Goal: Task Accomplishment & Management: Manage account settings

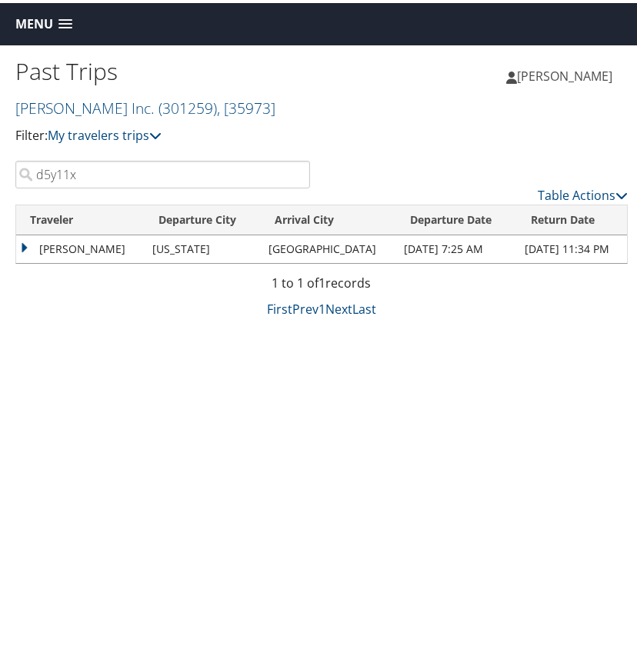
click at [65, 16] on span at bounding box center [65, 21] width 14 height 11
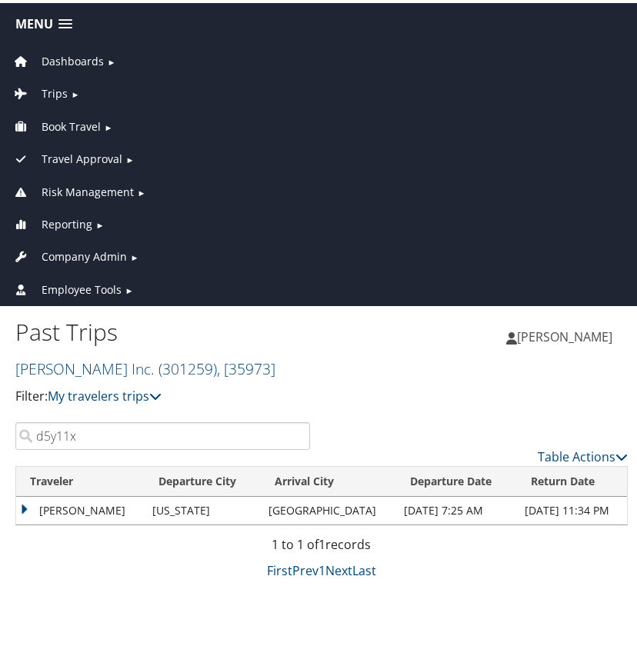
click at [68, 59] on span "Dashboards" at bounding box center [73, 58] width 62 height 17
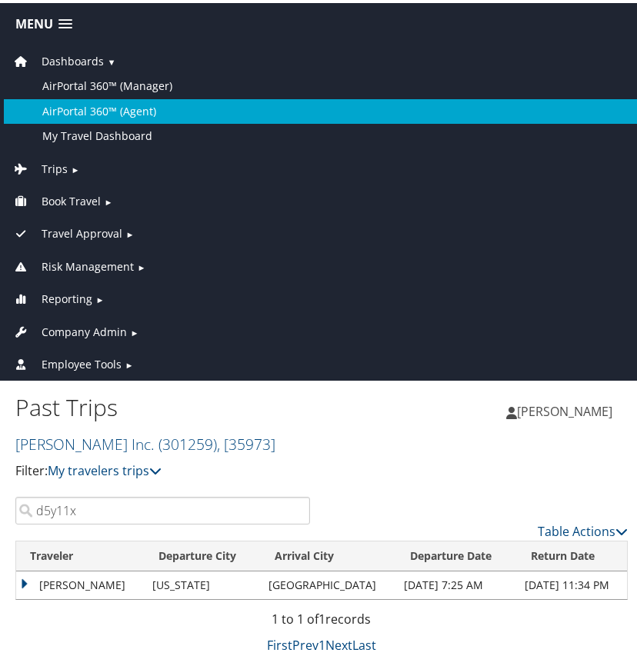
click at [82, 103] on link "AirPortal 360™ (Agent)" at bounding box center [321, 108] width 635 height 25
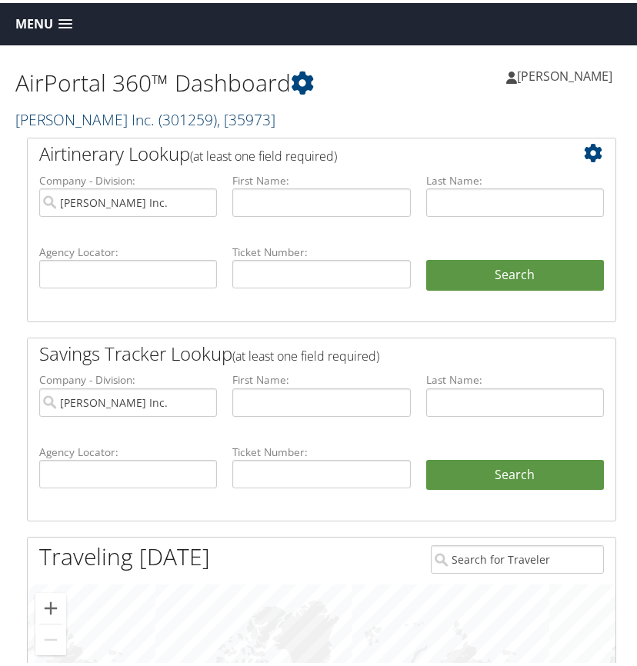
click at [158, 113] on span "( 301259 )" at bounding box center [187, 116] width 58 height 21
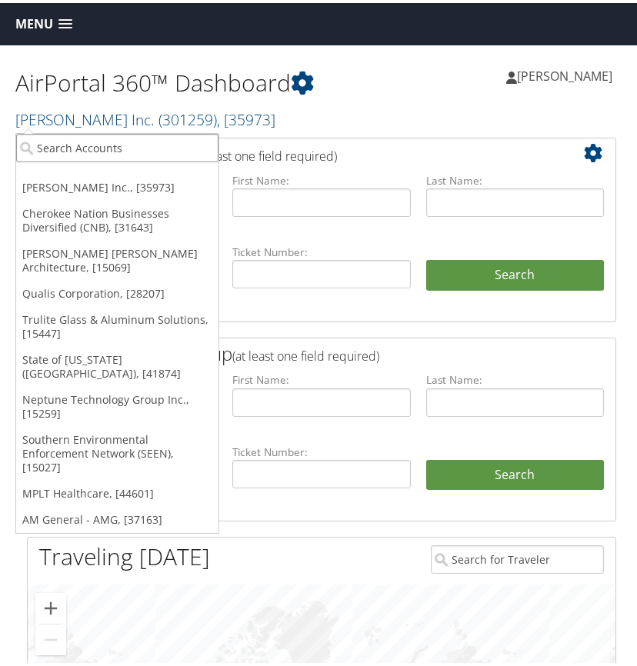
click at [88, 145] on input "search" at bounding box center [117, 145] width 202 height 28
type input "bas"
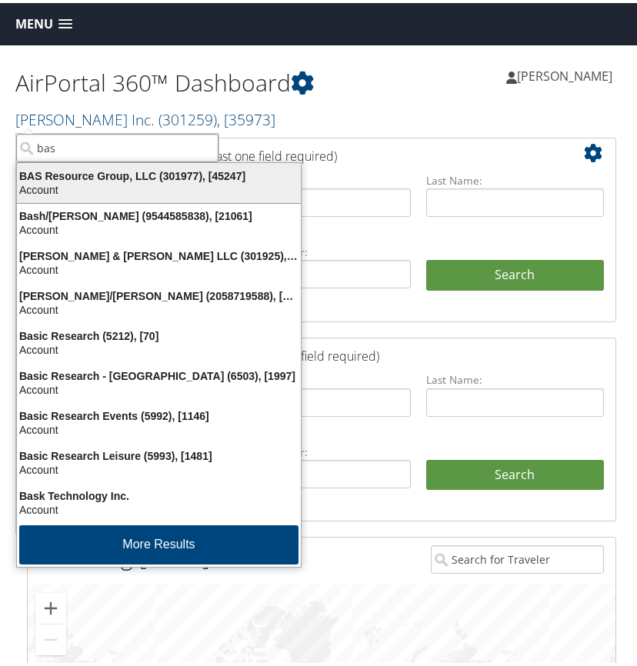
click at [69, 185] on div "Account" at bounding box center [159, 187] width 302 height 14
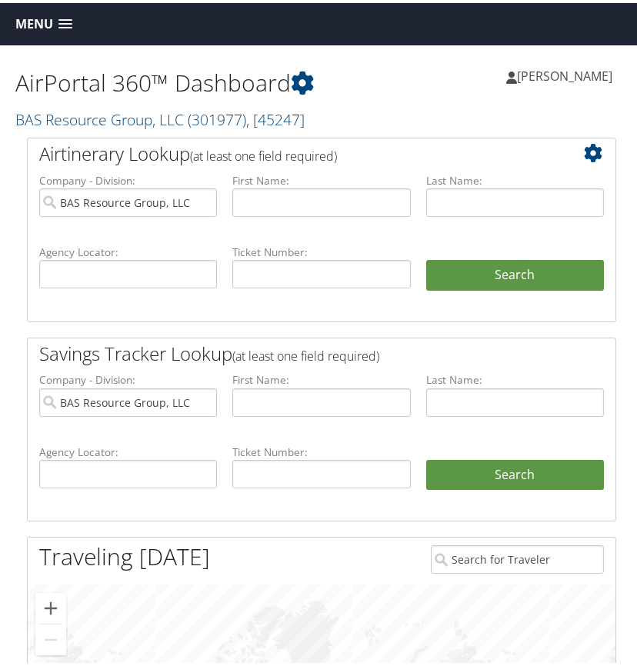
click at [65, 17] on span at bounding box center [65, 21] width 14 height 11
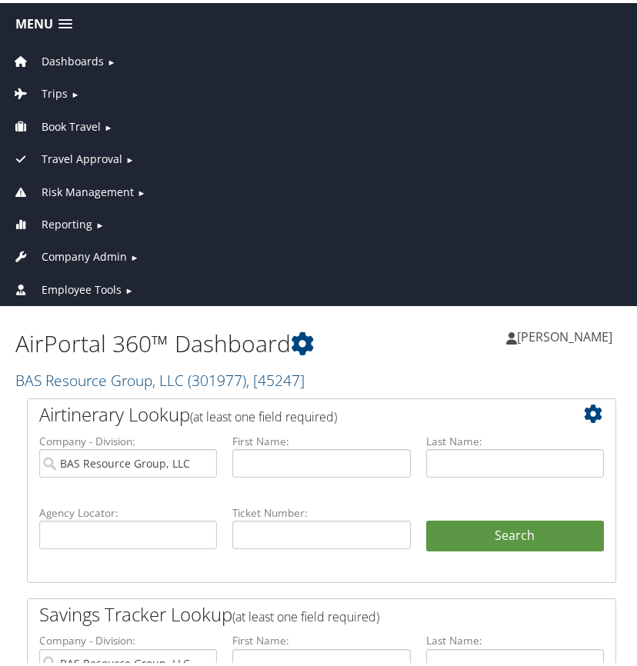
click at [101, 252] on span "Company Admin" at bounding box center [84, 253] width 85 height 17
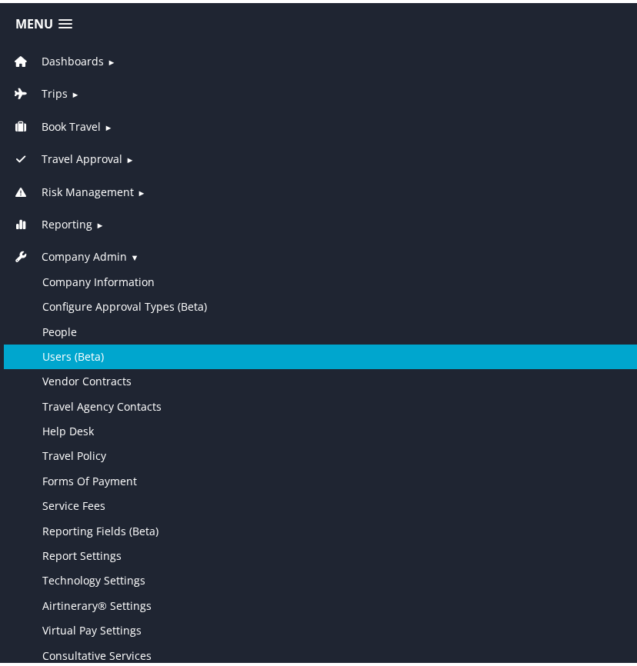
click at [75, 350] on link "Users (Beta)" at bounding box center [321, 353] width 635 height 25
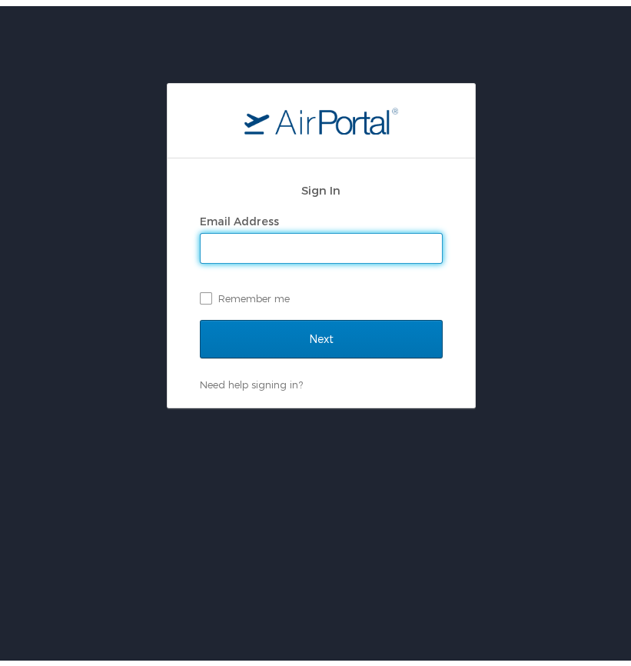
type input "[PERSON_NAME][EMAIL_ADDRESS][PERSON_NAME][DOMAIN_NAME]"
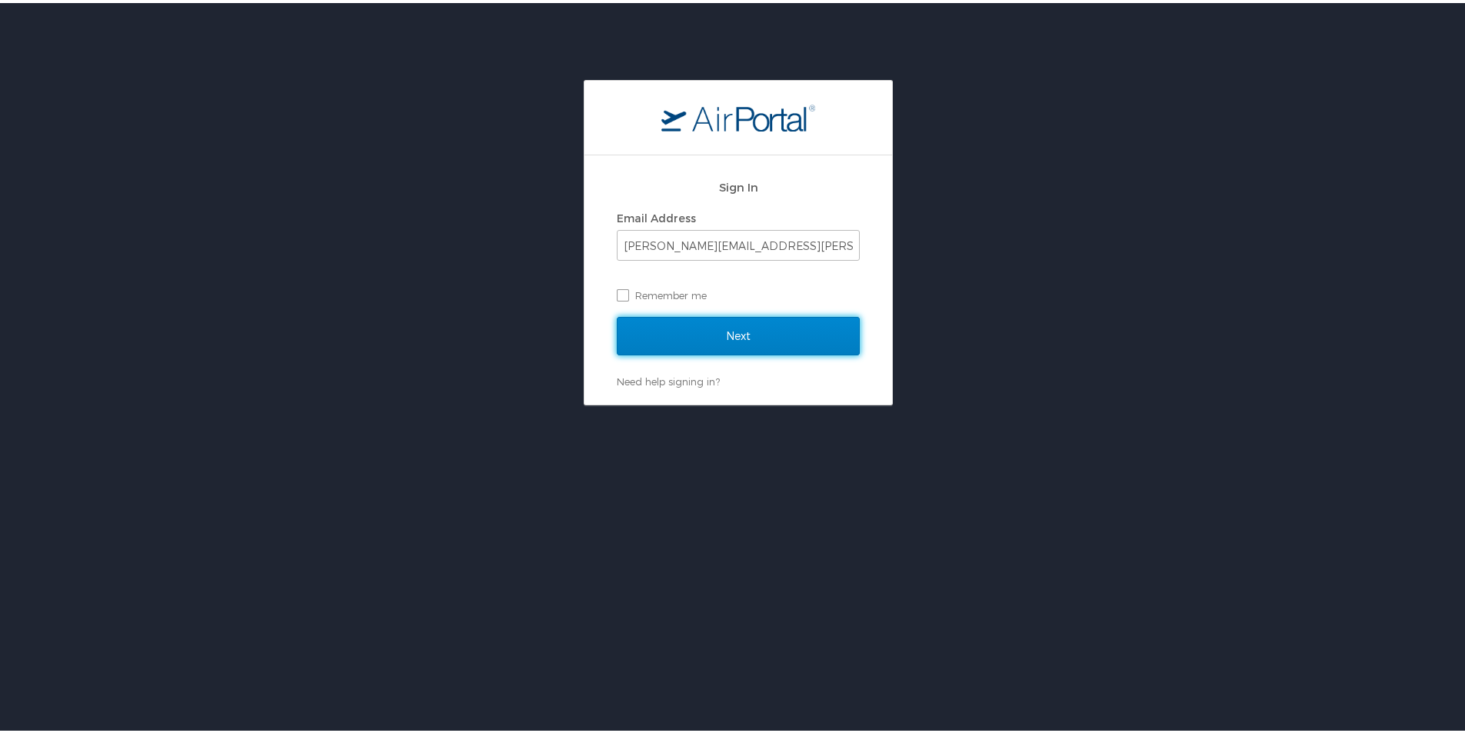
click at [642, 327] on input "Next" at bounding box center [738, 333] width 243 height 38
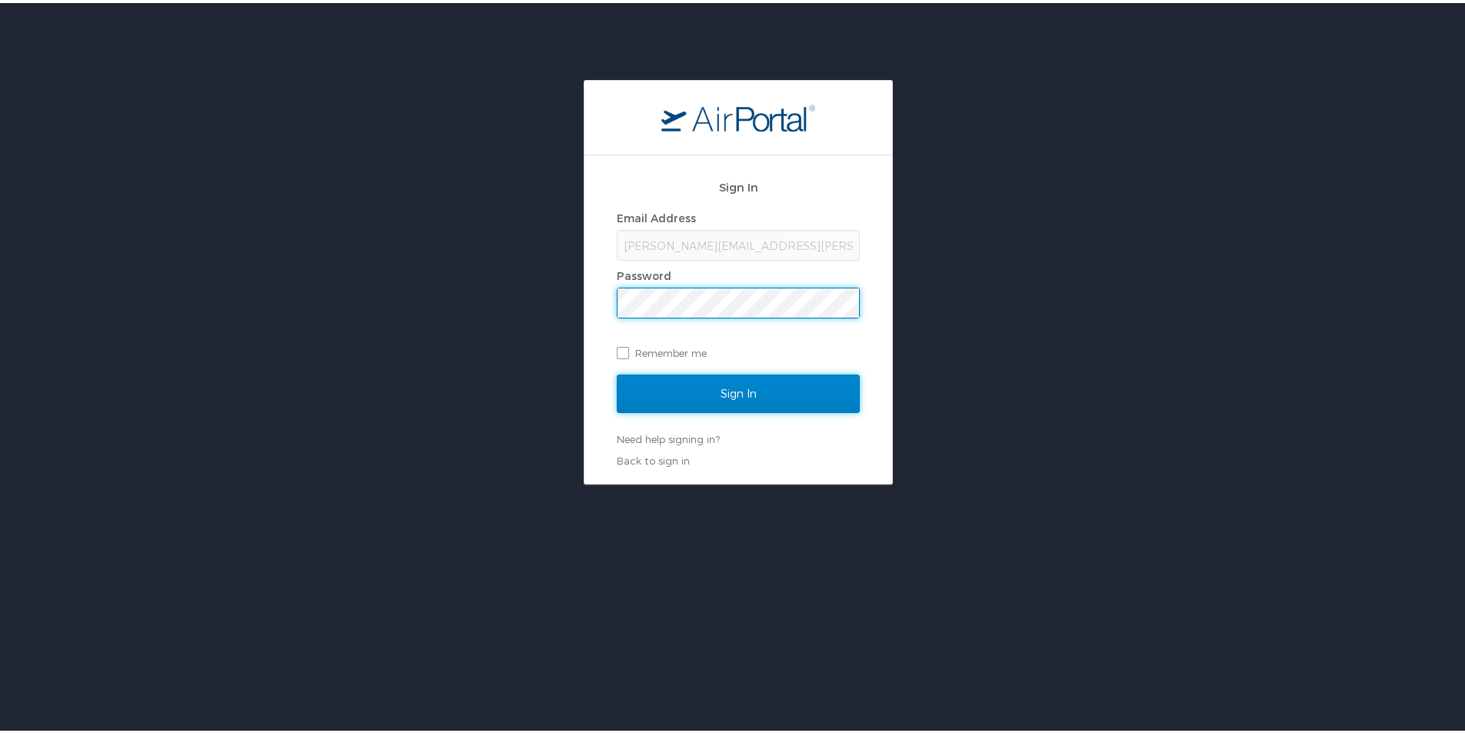
click at [642, 385] on input "Sign In" at bounding box center [738, 390] width 243 height 38
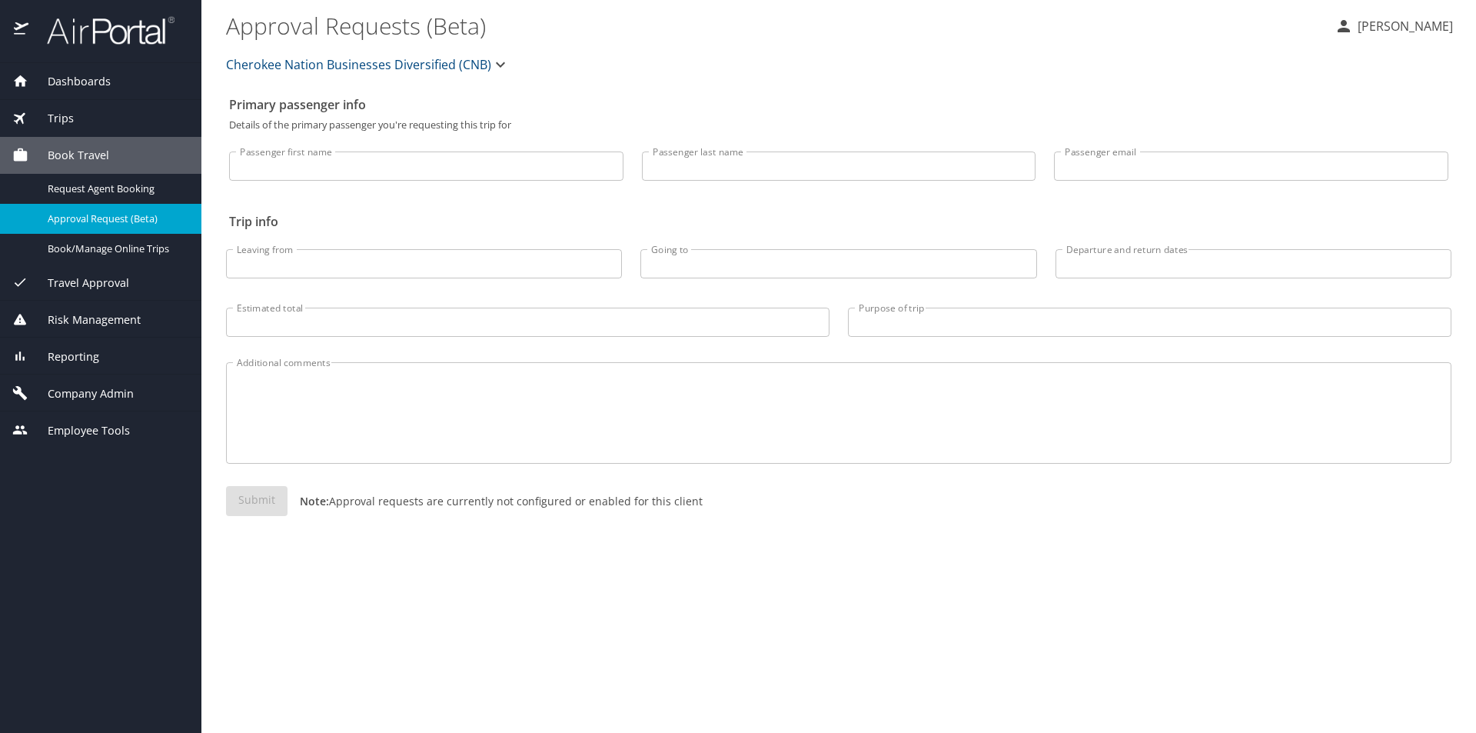
click at [379, 65] on span "Cherokee Nation Businesses Diversified (CNB)" at bounding box center [358, 65] width 265 height 22
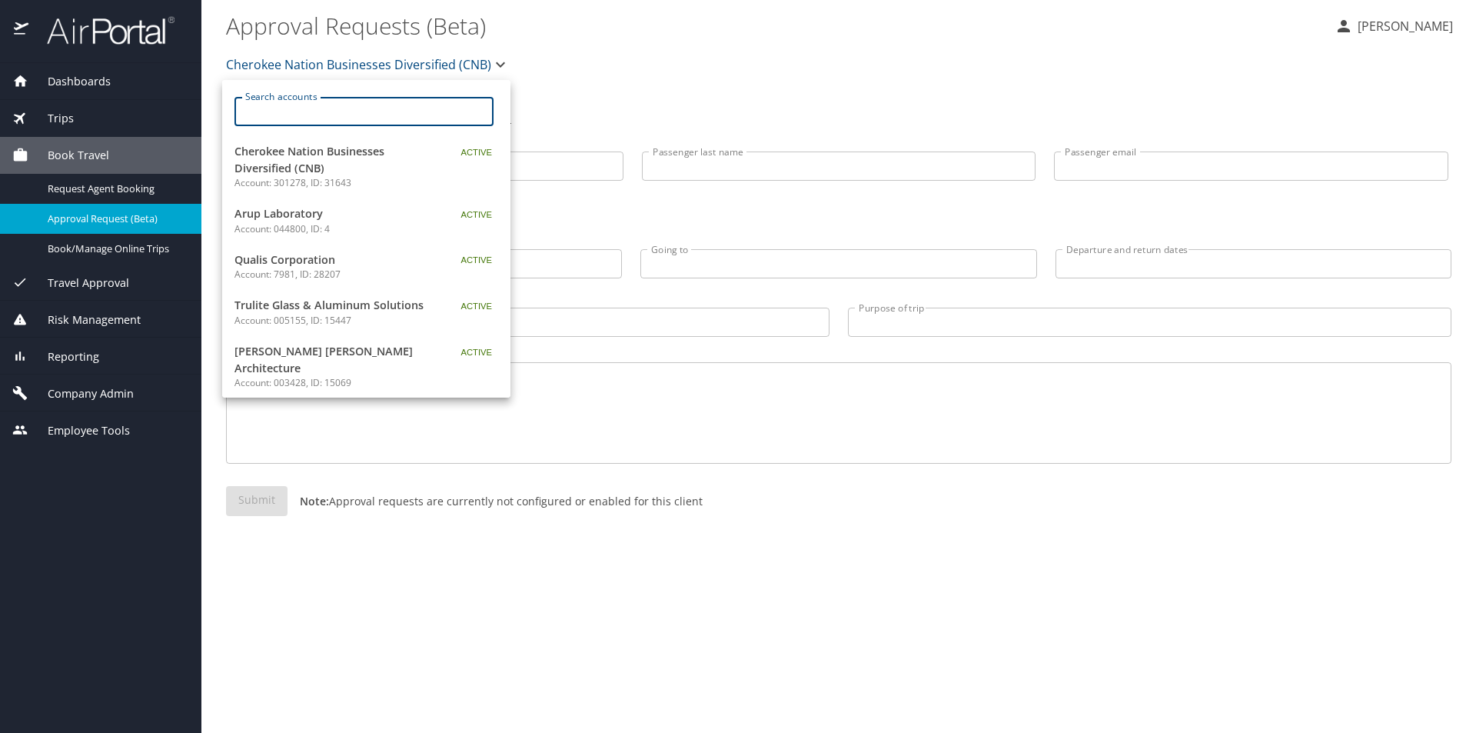
click at [319, 107] on input "Search accounts" at bounding box center [368, 111] width 249 height 29
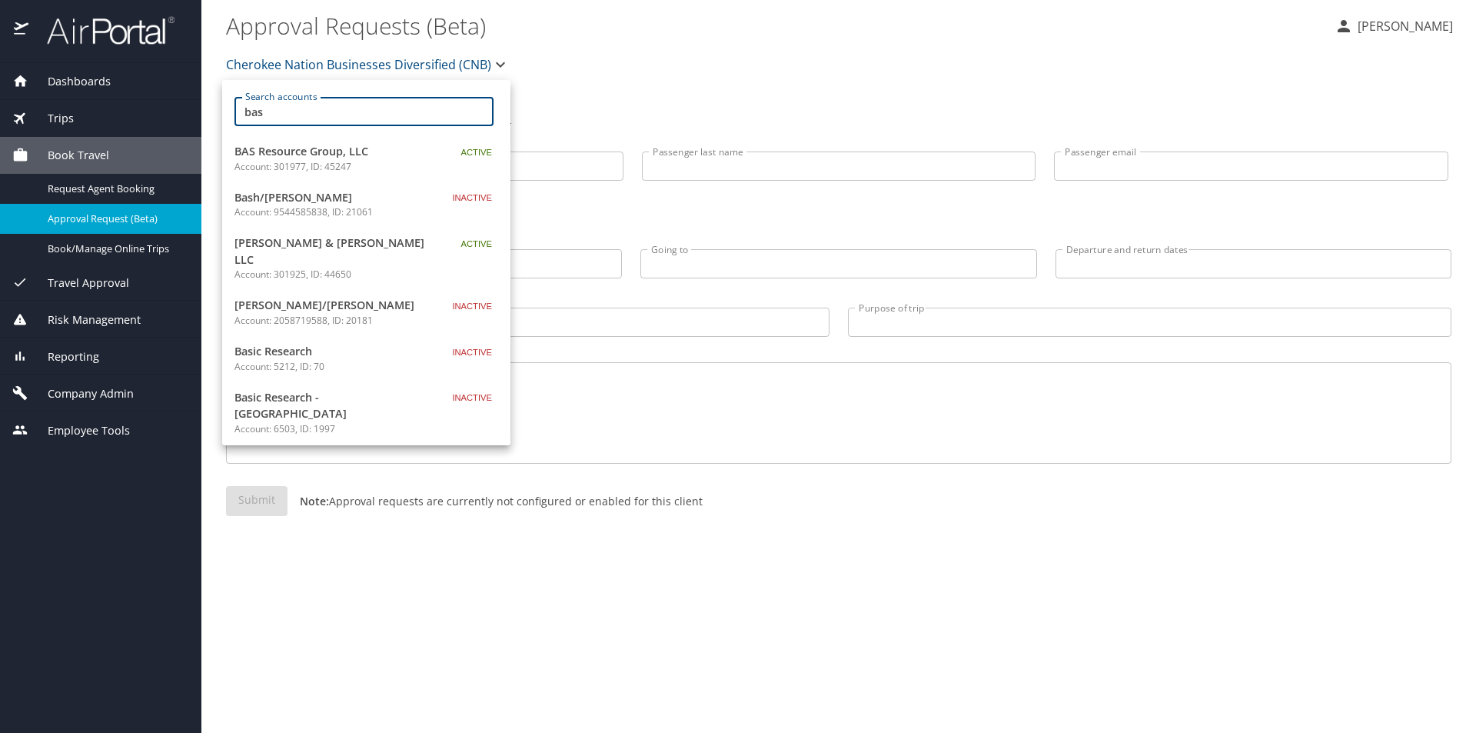
type input "bas"
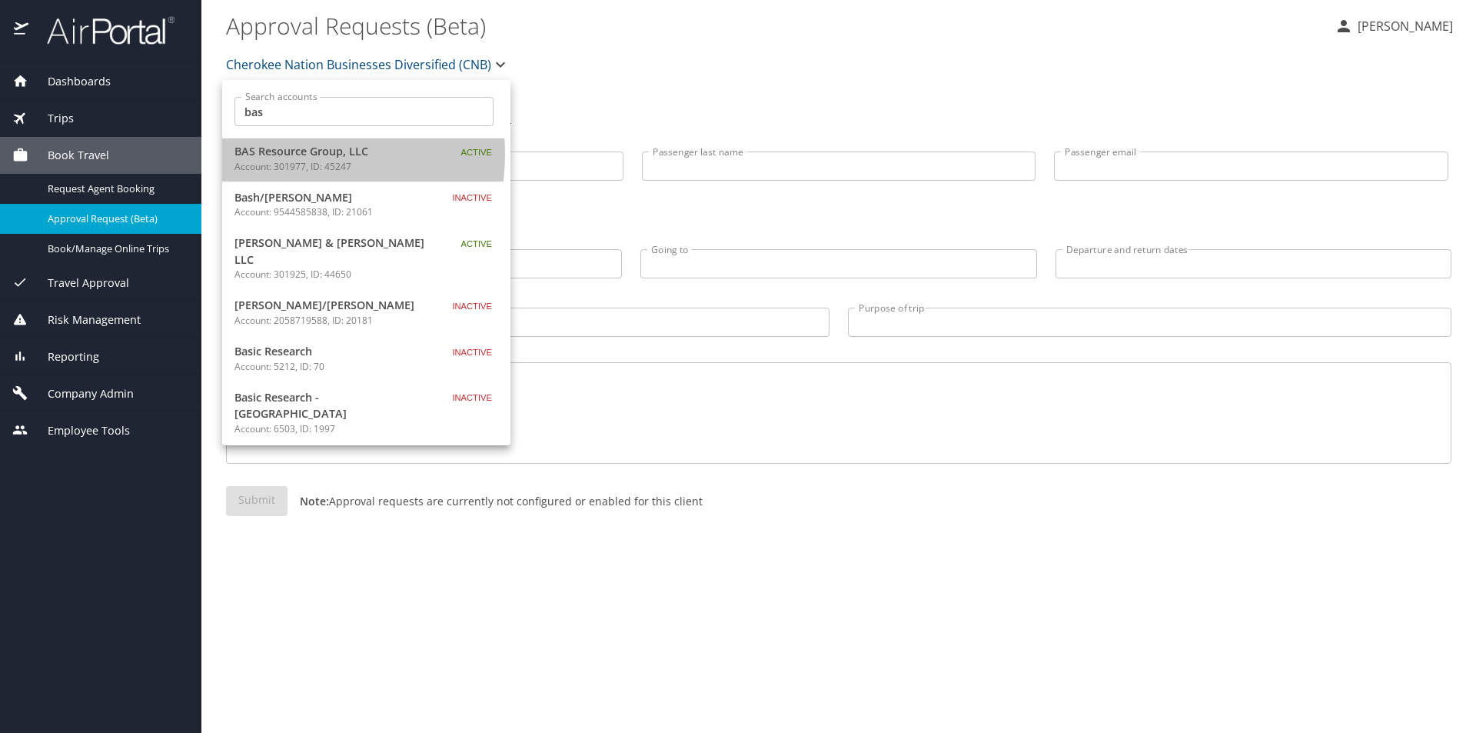
click at [283, 154] on span "BAS Resource Group, LLC" at bounding box center [330, 151] width 192 height 17
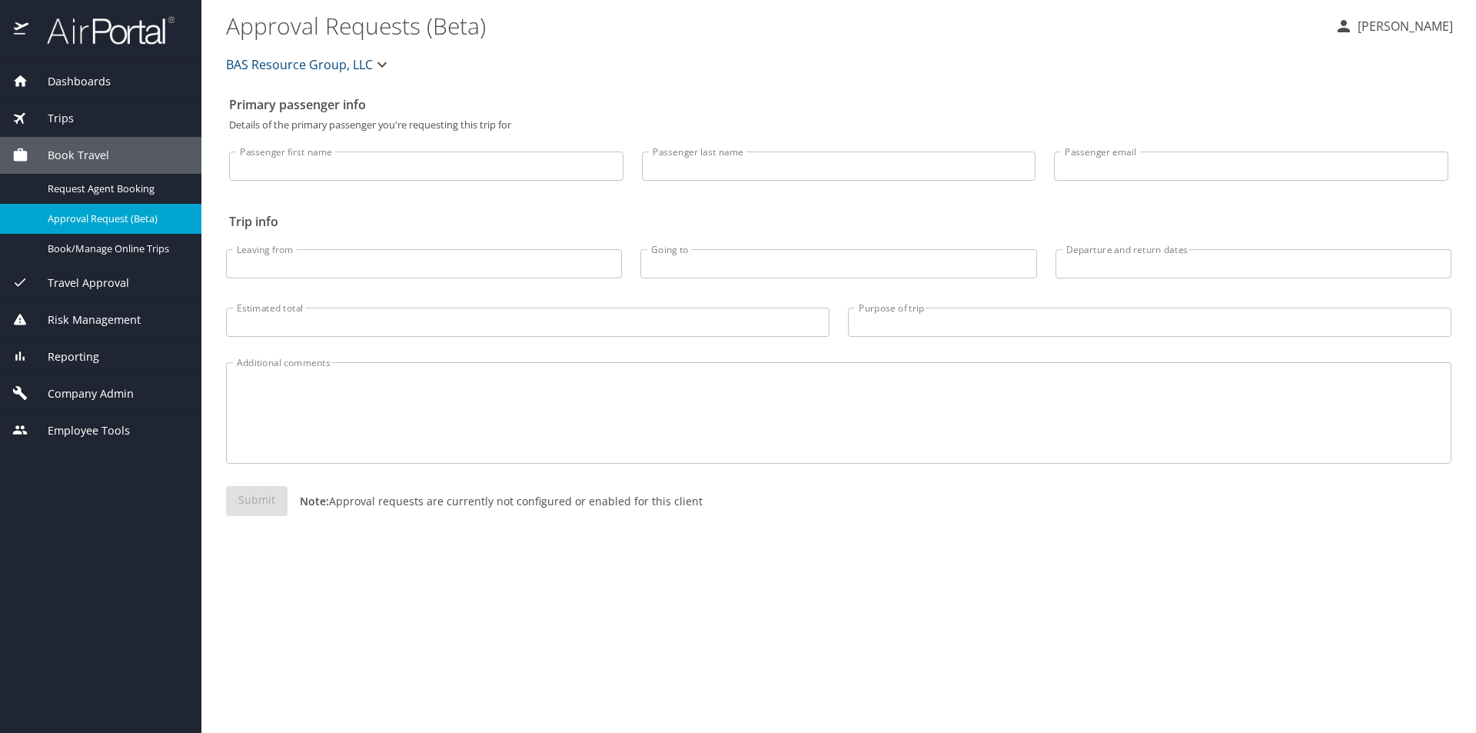
click at [100, 391] on span "Company Admin" at bounding box center [80, 393] width 105 height 17
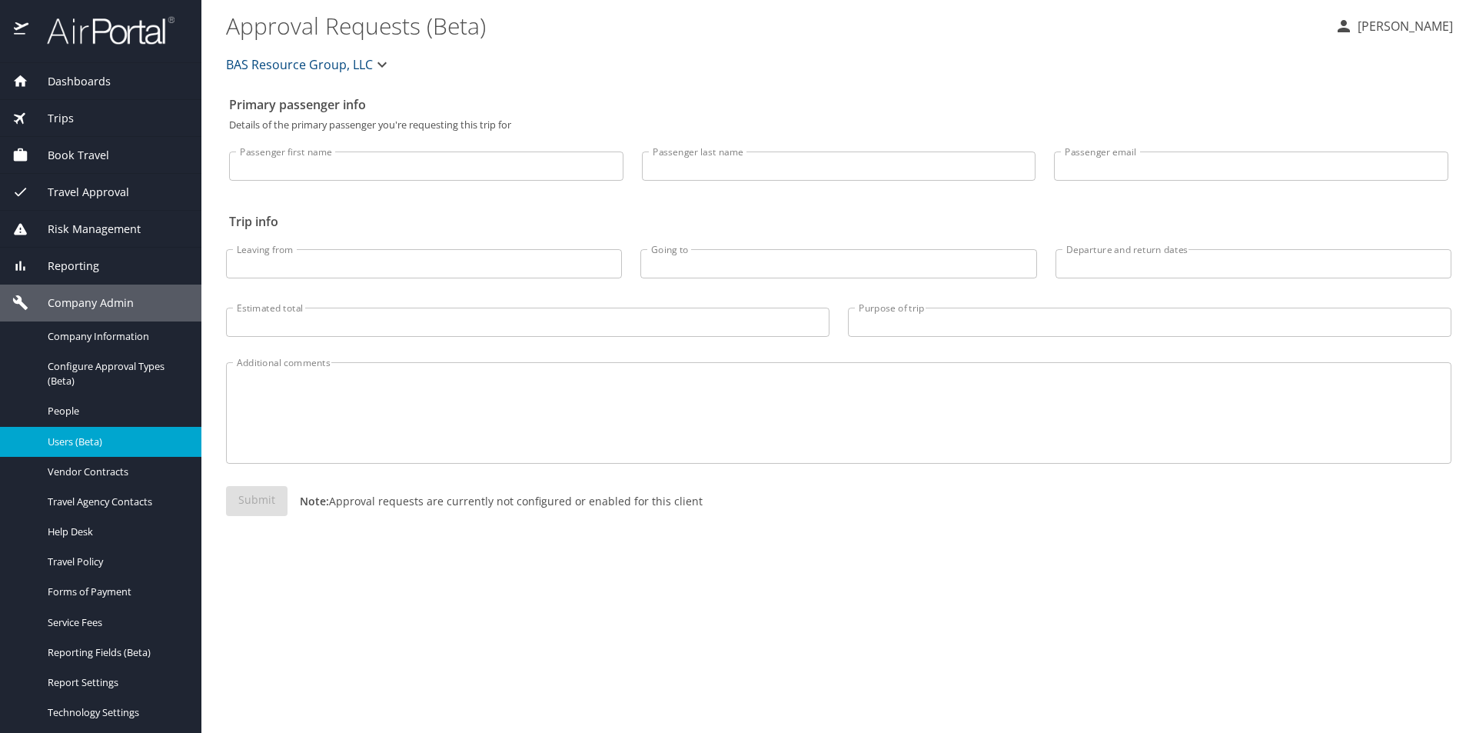
click at [88, 443] on span "Users (Beta)" at bounding box center [115, 441] width 135 height 15
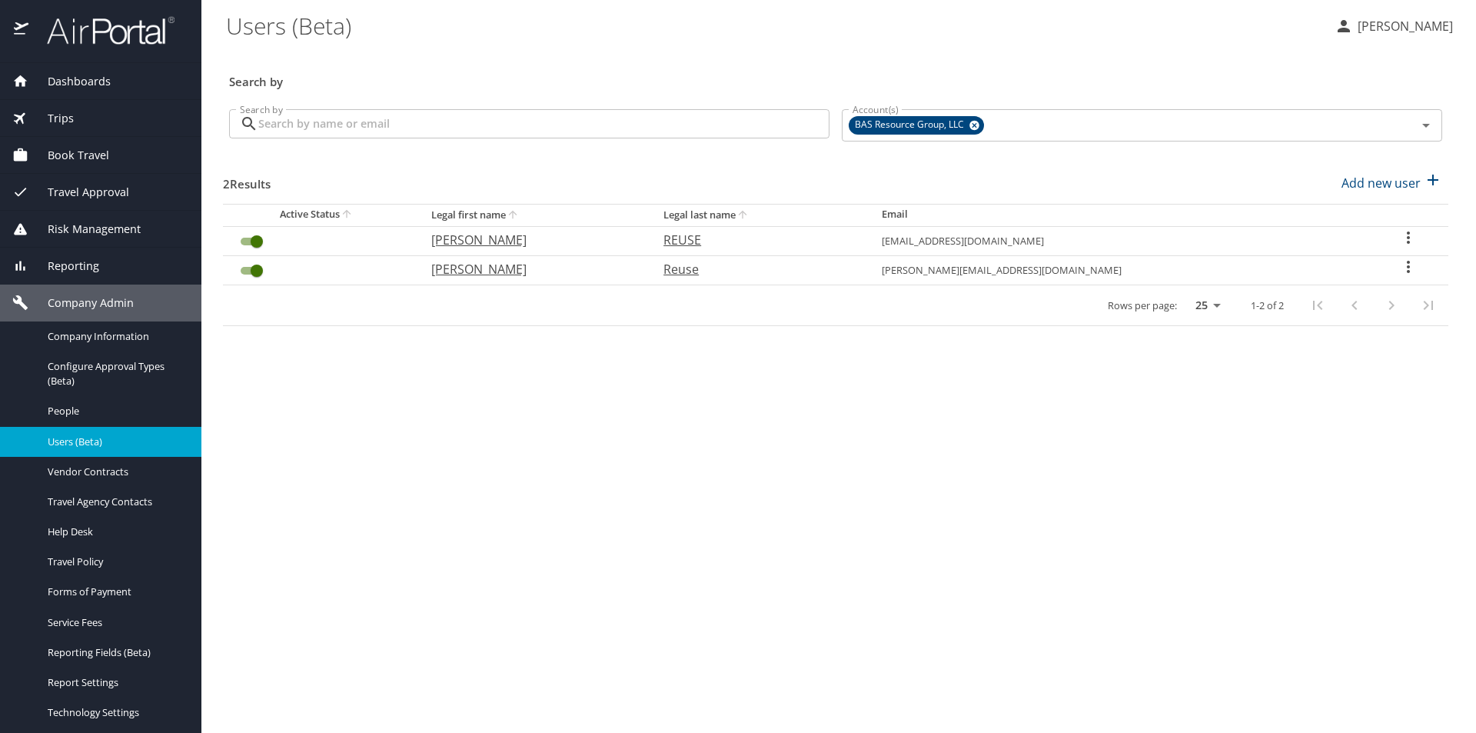
click at [1407, 263] on icon "User Search Table" at bounding box center [1408, 267] width 3 height 12
click at [1288, 265] on p "View profile" at bounding box center [1314, 269] width 68 height 18
select select "US"
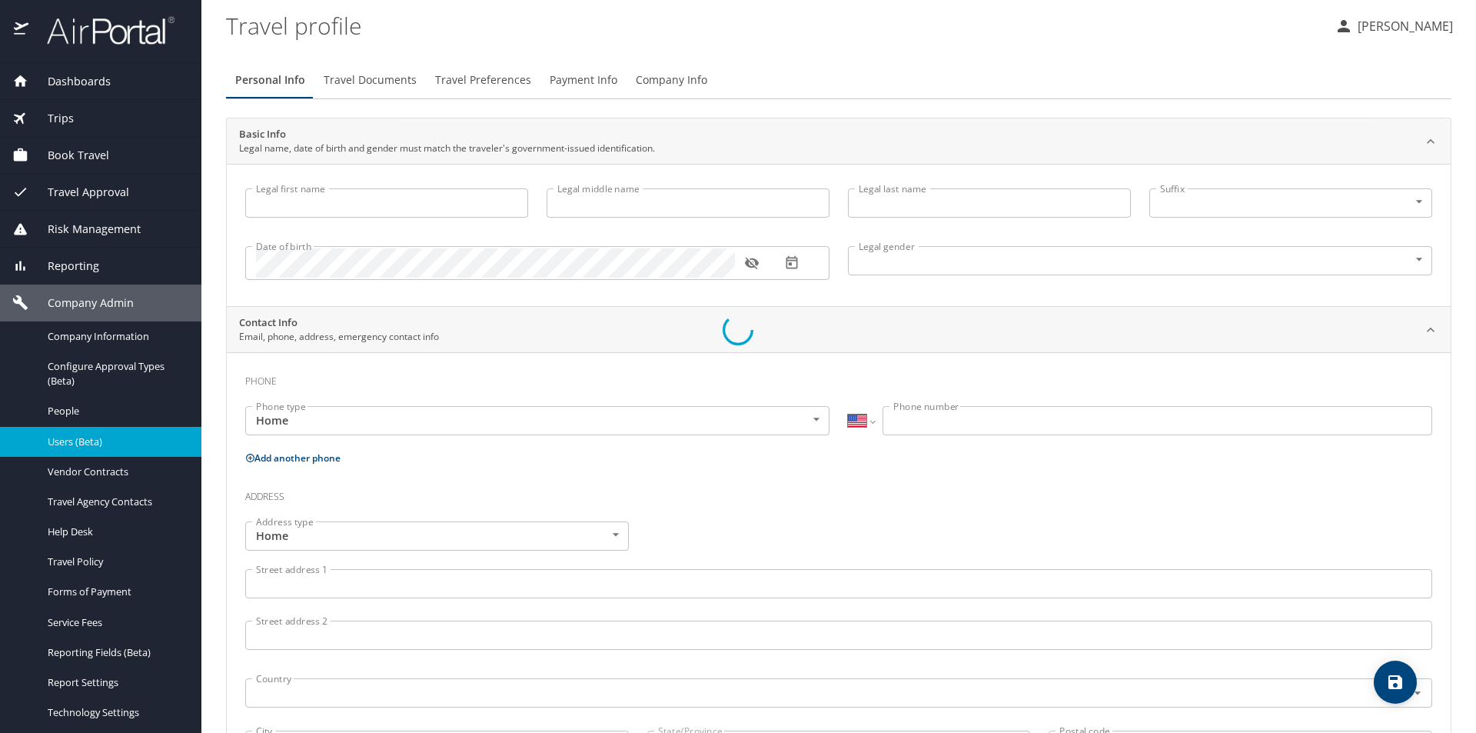
type input "Charles"
type input "Martin"
type input "Reuse"
type input "Male"
type input "Julie"
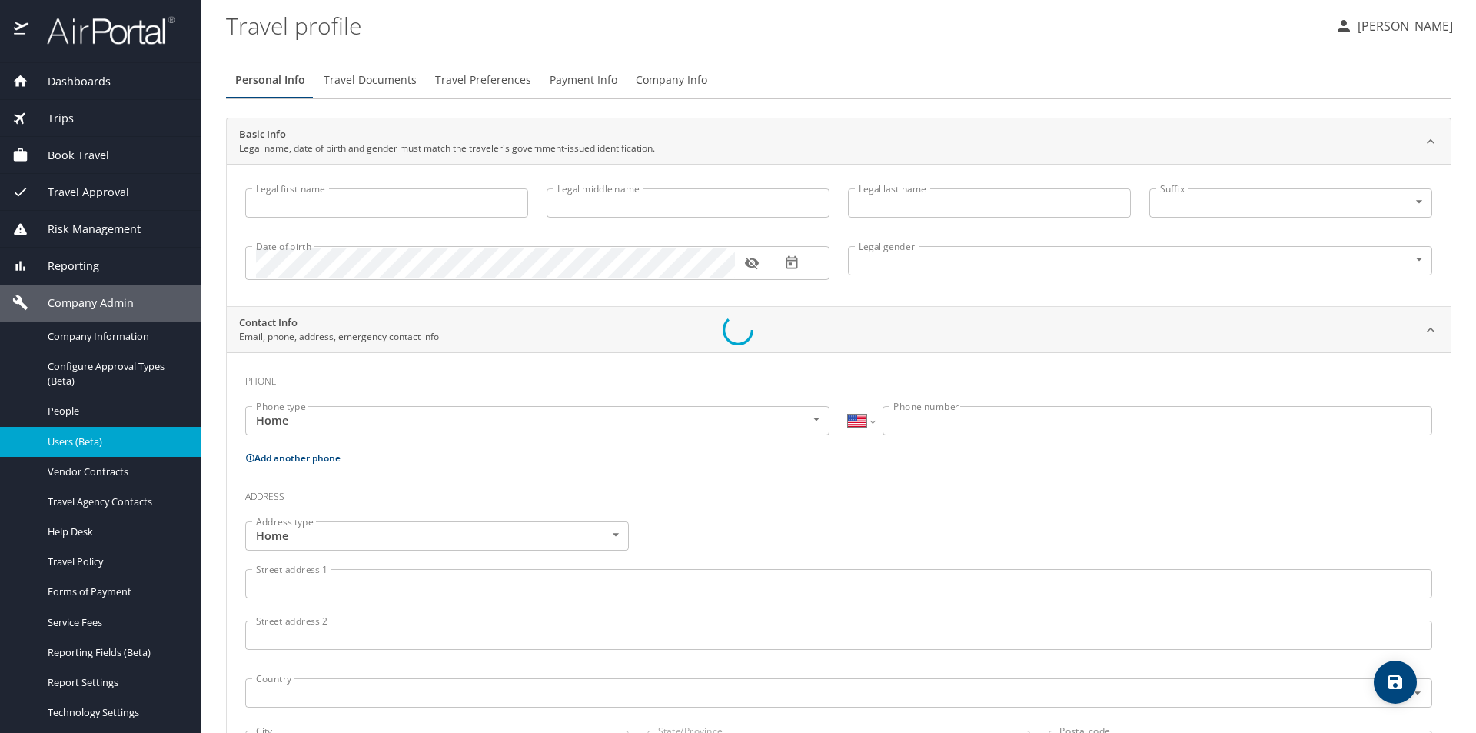
type input "Reuse"
type input "(205) 222-5552"
type input "jujureuse@hotmail.com"
select select "US"
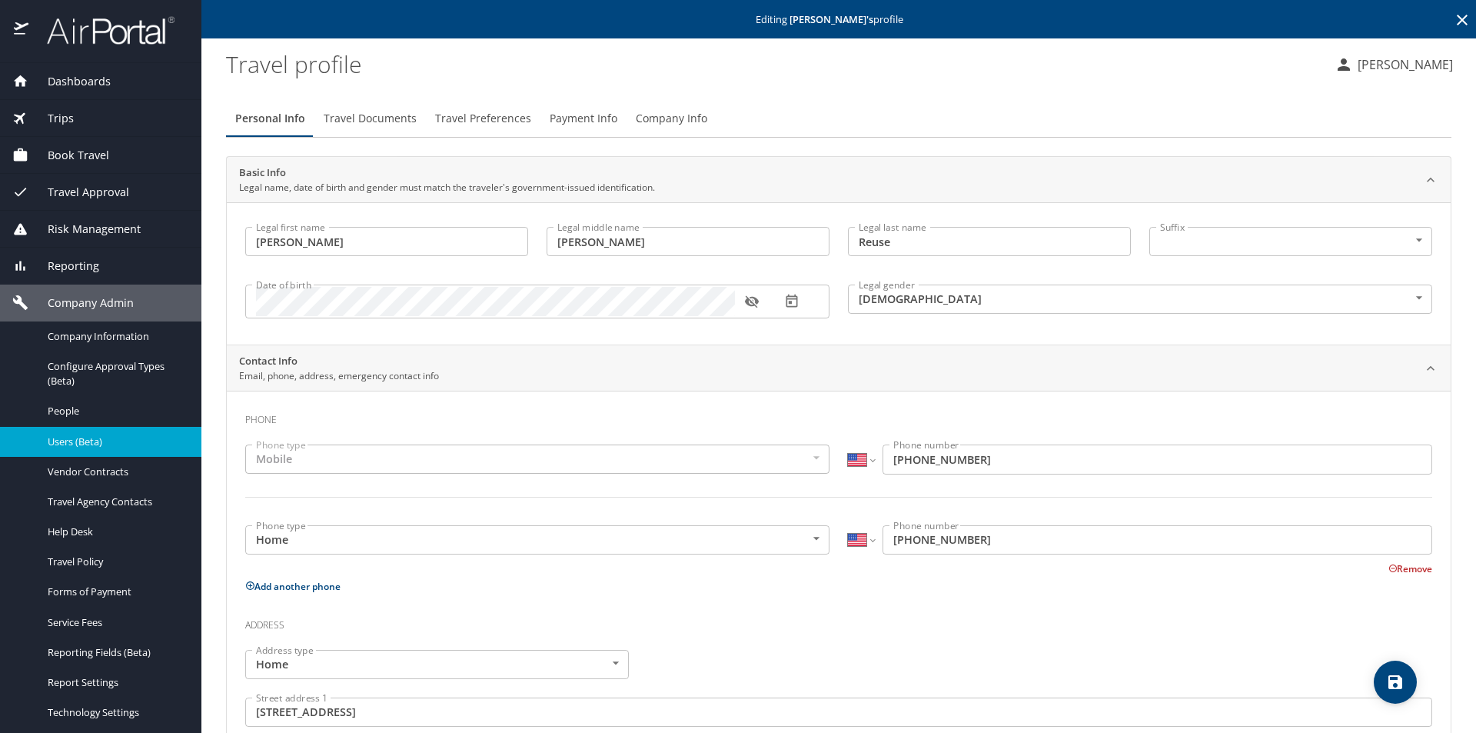
click at [600, 117] on span "Payment Info" at bounding box center [584, 118] width 68 height 19
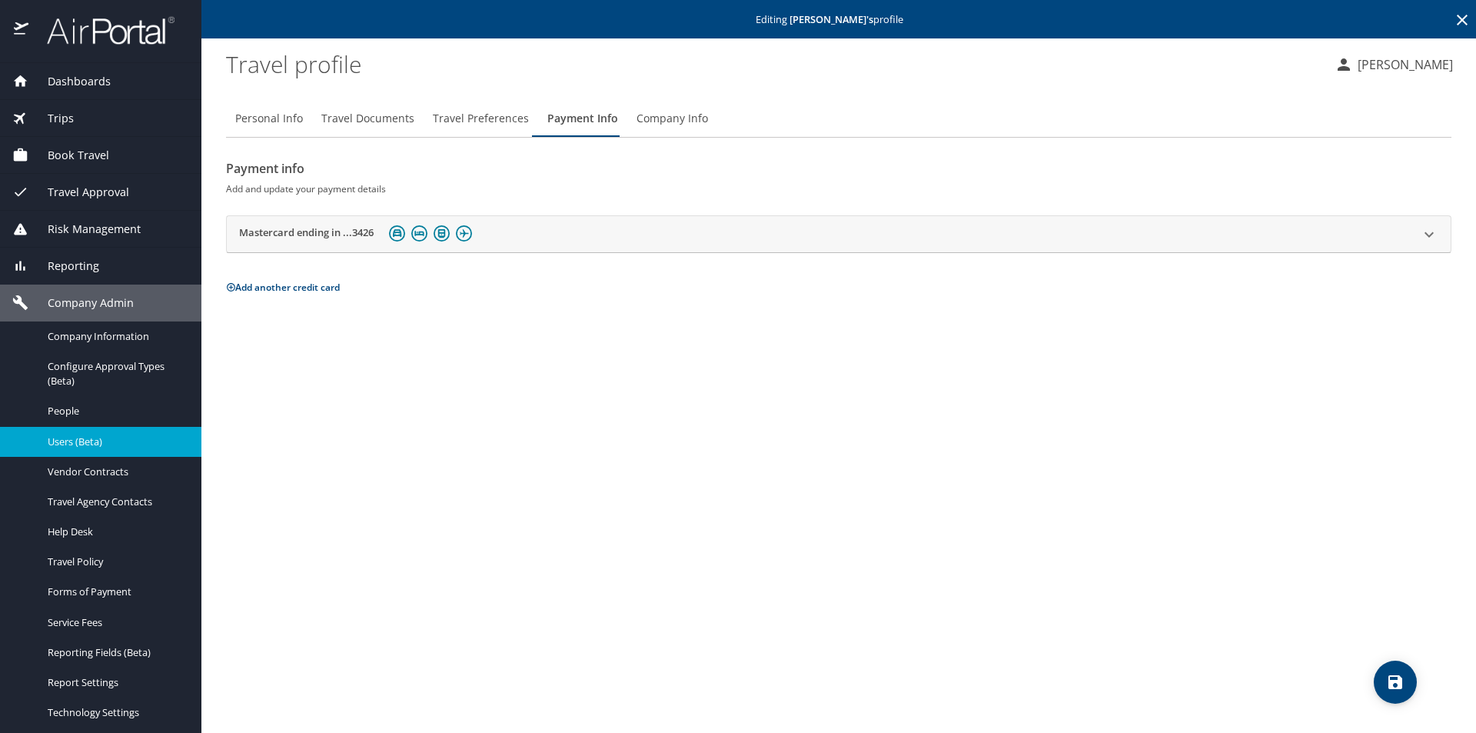
click at [312, 282] on button "Add another credit card" at bounding box center [283, 287] width 114 height 13
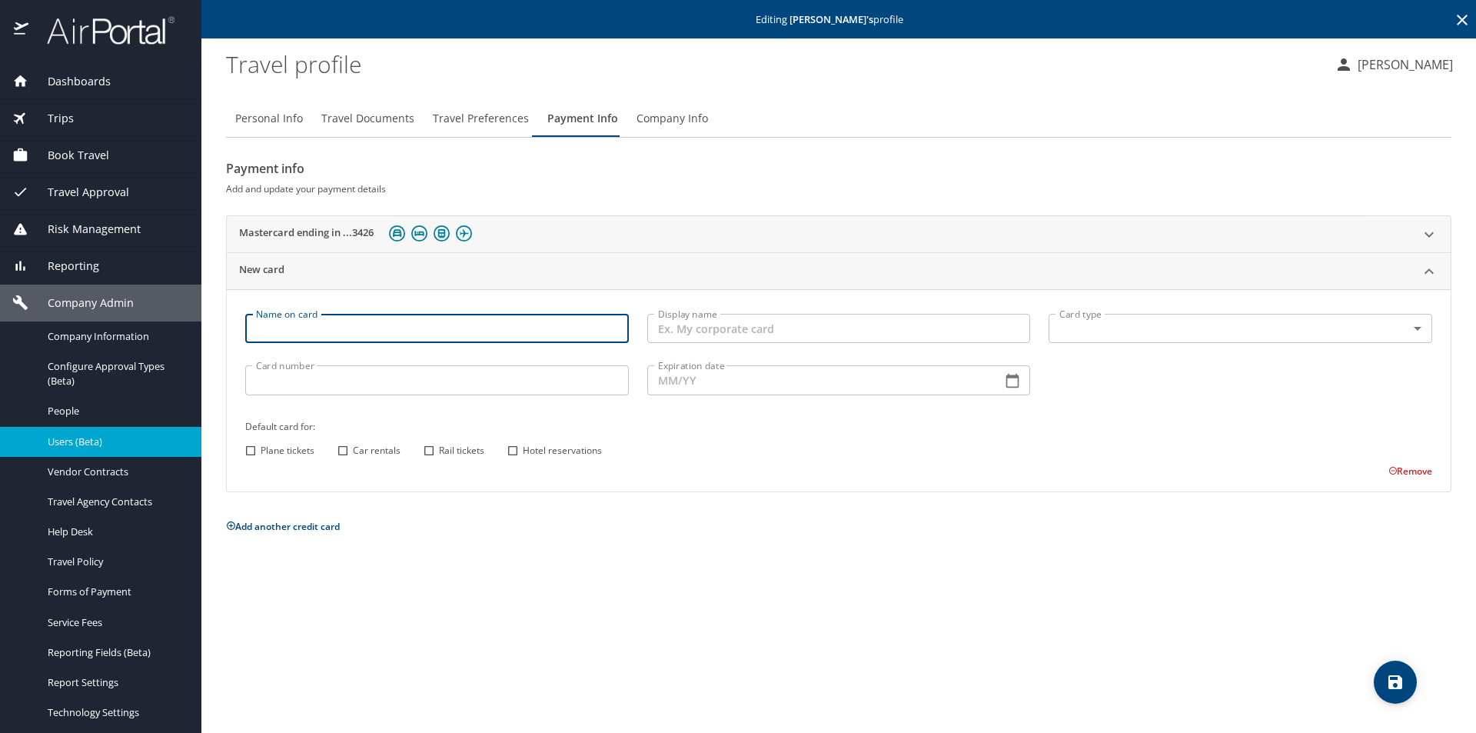
click at [328, 326] on input "Name on card" at bounding box center [437, 328] width 384 height 29
type input "Charles Reuse"
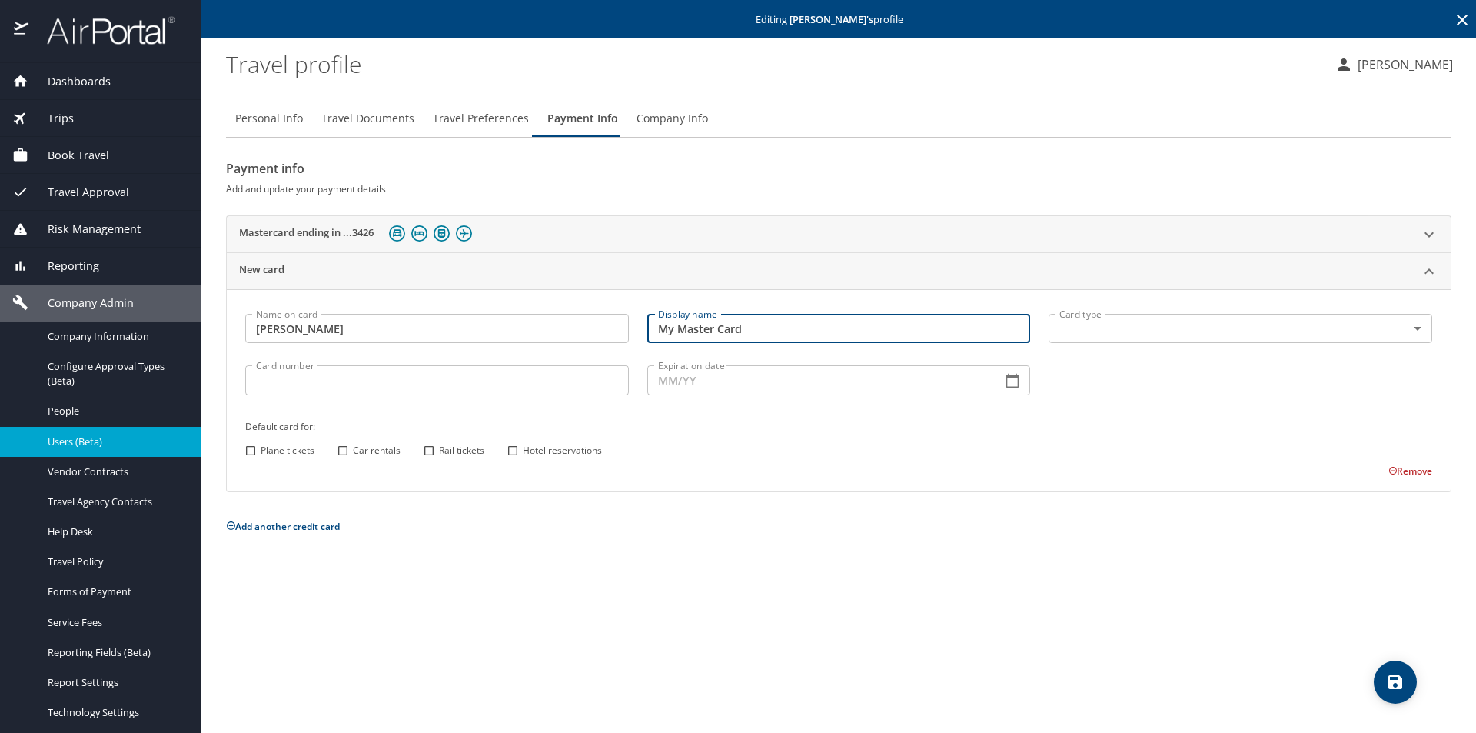
type input "My Master Card"
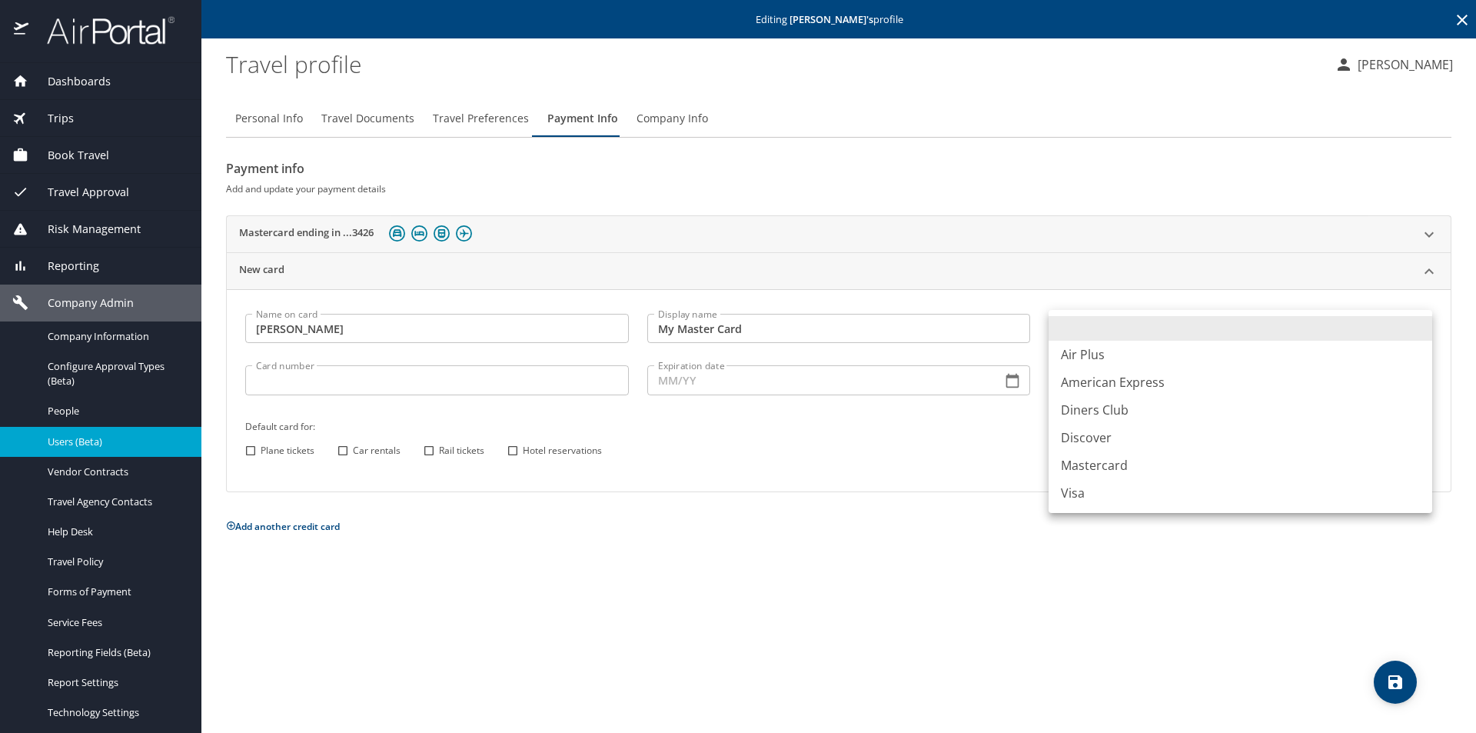
click at [1423, 326] on body "Dashboards AirPortal 360™ Manager AirPortal 360™ Agent My Travel Dashboard Trip…" at bounding box center [738, 366] width 1476 height 733
click at [1120, 467] on li "Mastercard" at bounding box center [1241, 465] width 384 height 28
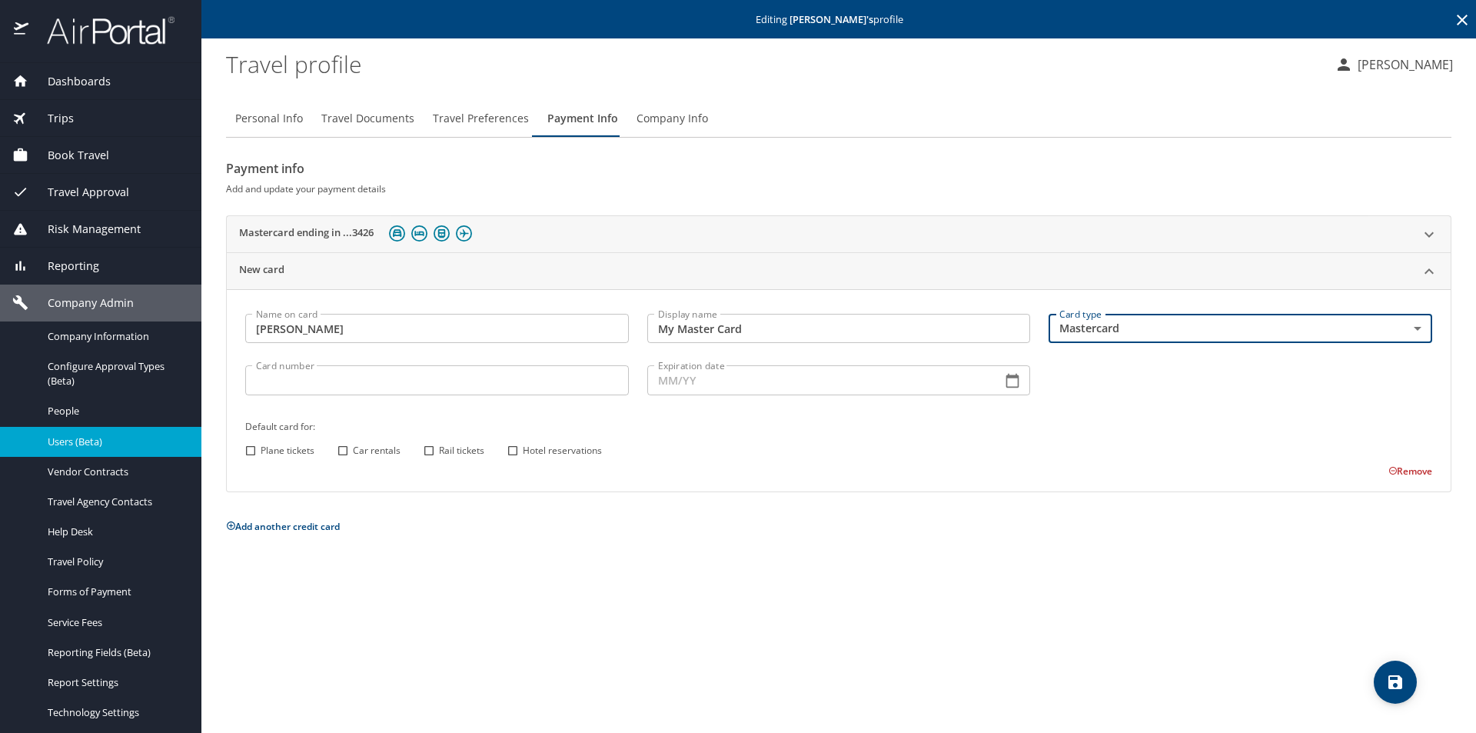
type input "CA"
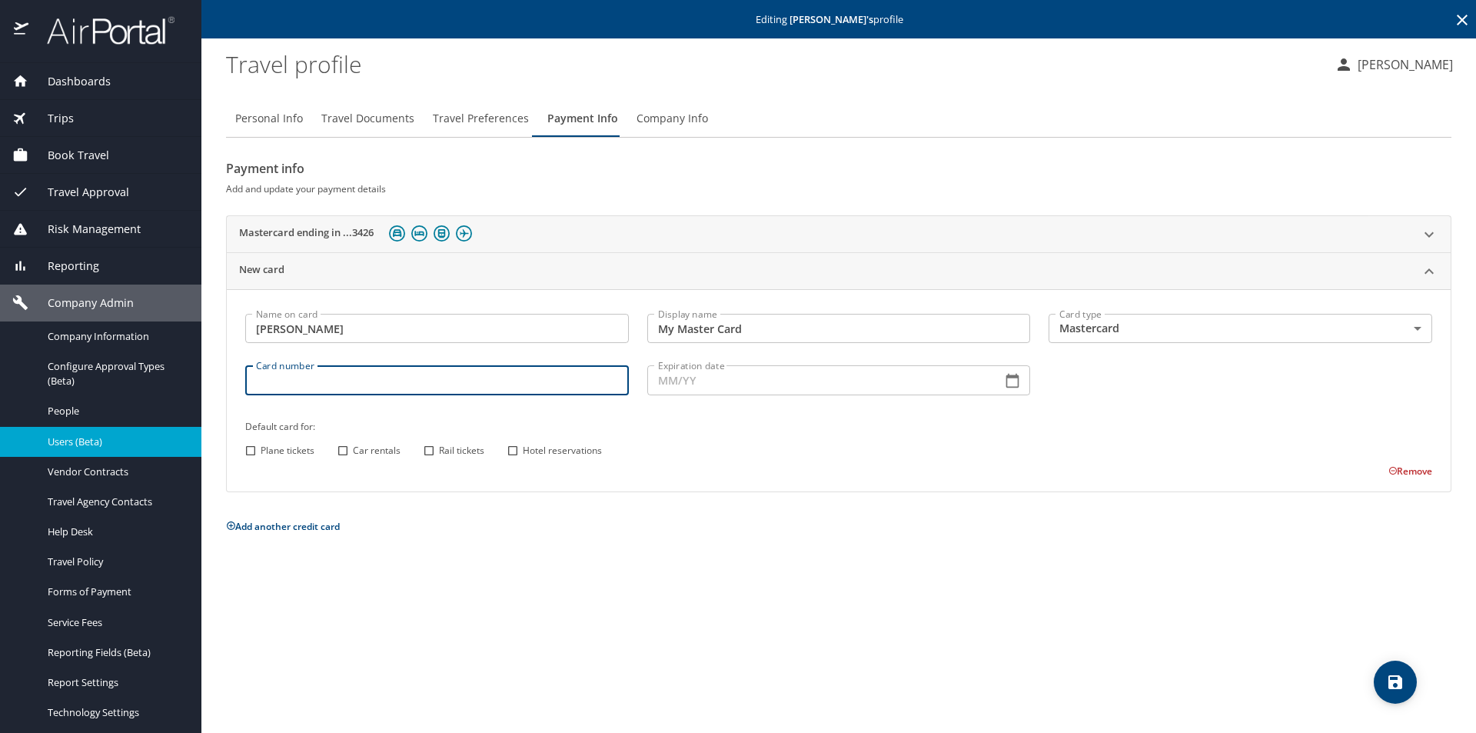
click at [324, 383] on input "Card number" at bounding box center [437, 379] width 384 height 29
type input "5528695577035883"
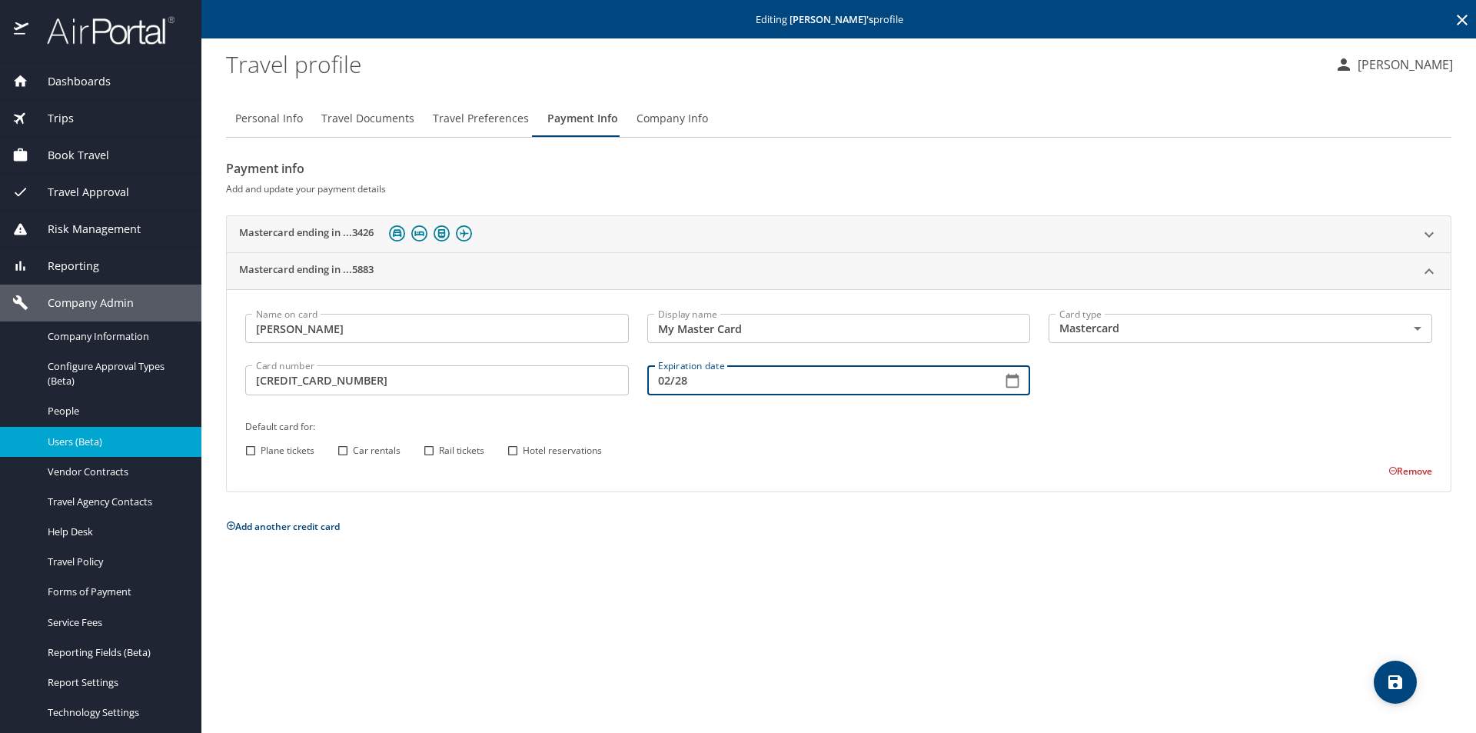
type input "02/28"
click at [250, 447] on input "Plane tickets" at bounding box center [251, 451] width 20 height 20
checkbox input "true"
click at [342, 451] on input "Car rentals" at bounding box center [343, 451] width 20 height 20
checkbox input "true"
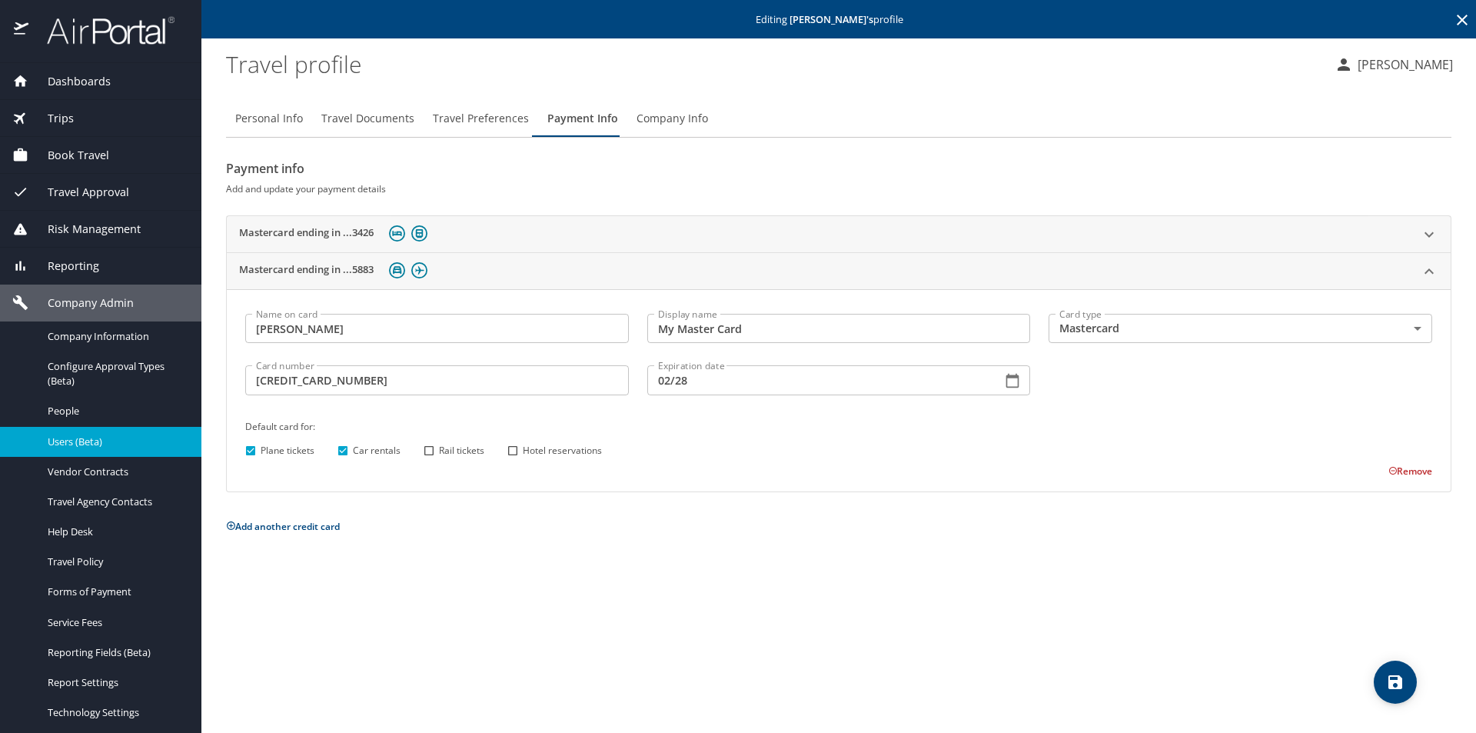
click at [516, 448] on input "Hotel reservations" at bounding box center [513, 451] width 20 height 20
checkbox input "true"
click at [708, 549] on div "Personal Info Travel Documents Travel Preferences Payment Info Company Info Pay…" at bounding box center [839, 410] width 1226 height 645
click at [1402, 682] on icon "save" at bounding box center [1396, 682] width 14 height 14
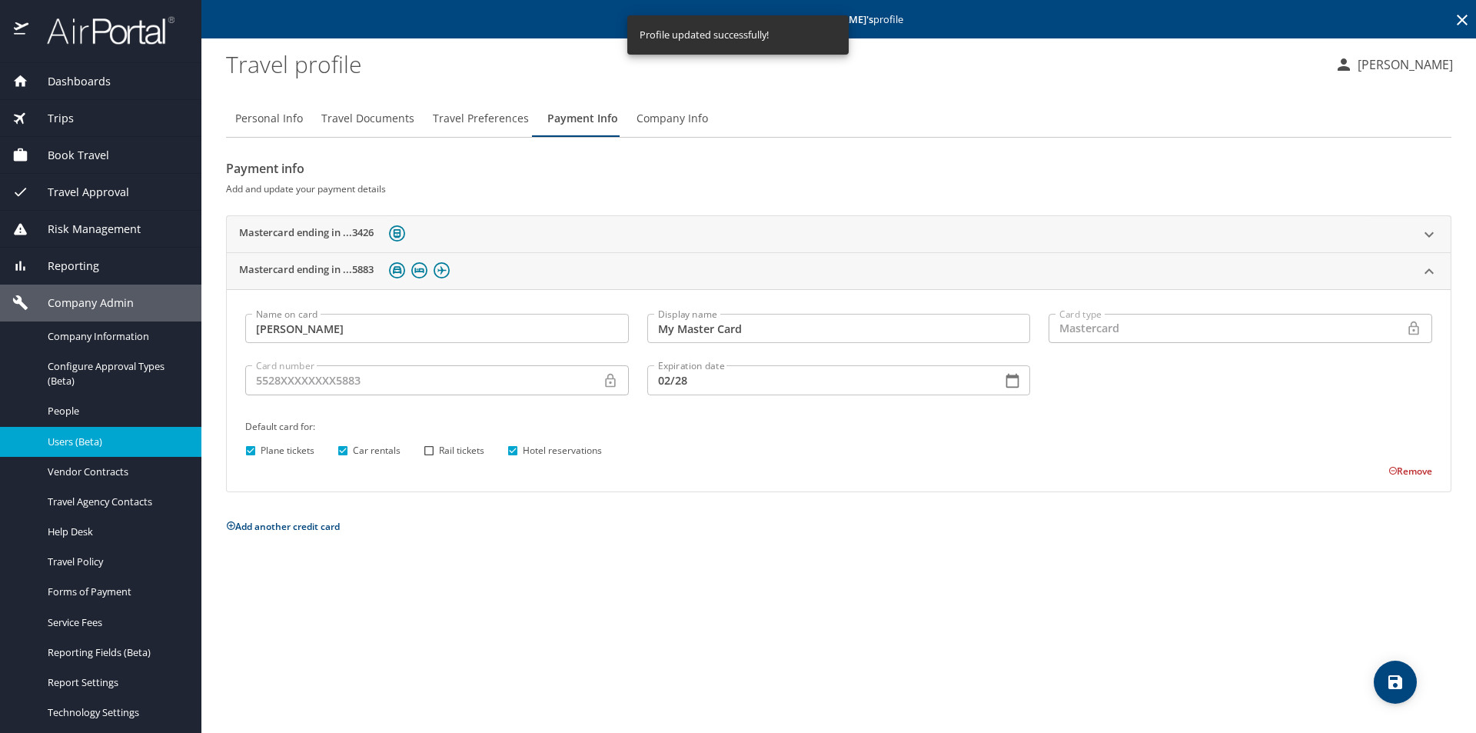
click at [493, 121] on span "Travel Preferences" at bounding box center [481, 118] width 96 height 19
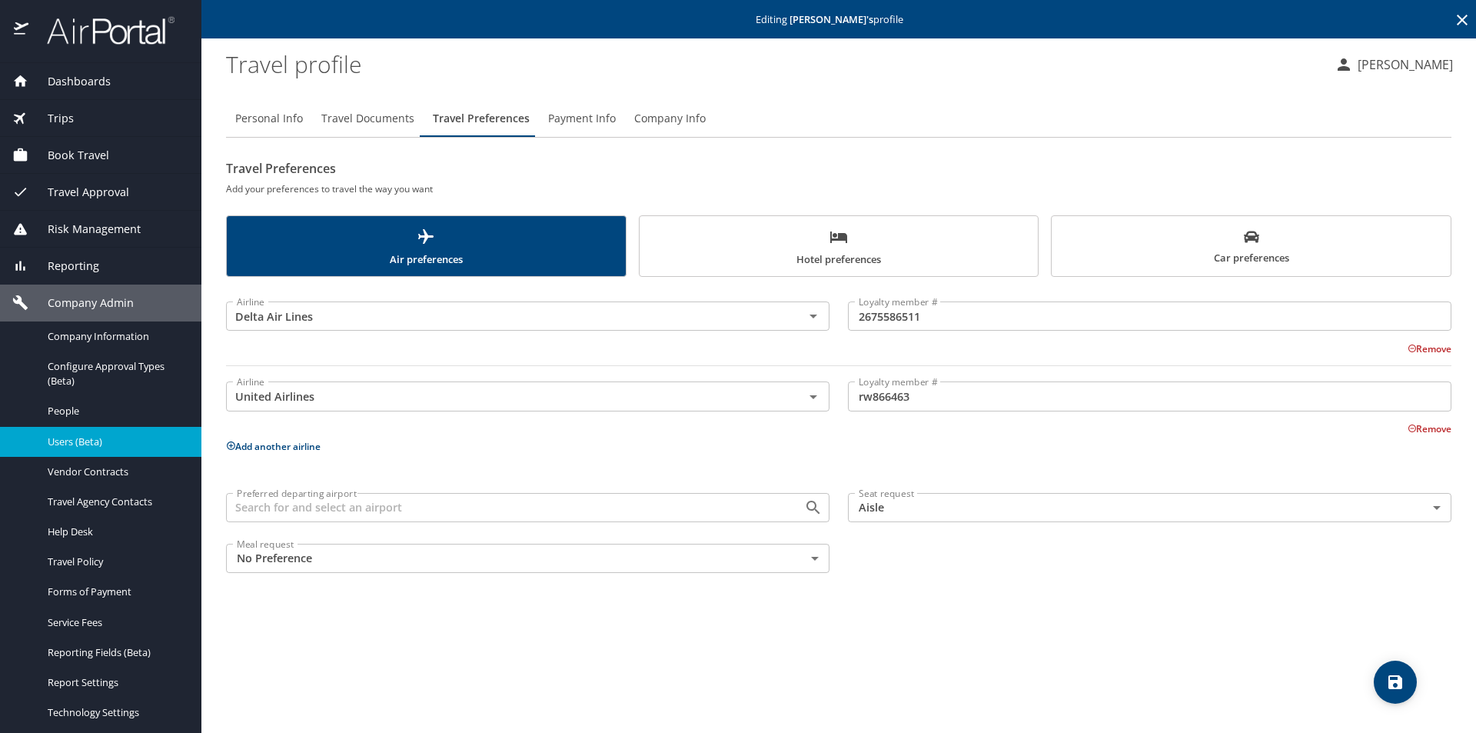
click at [573, 120] on span "Payment Info" at bounding box center [582, 118] width 68 height 19
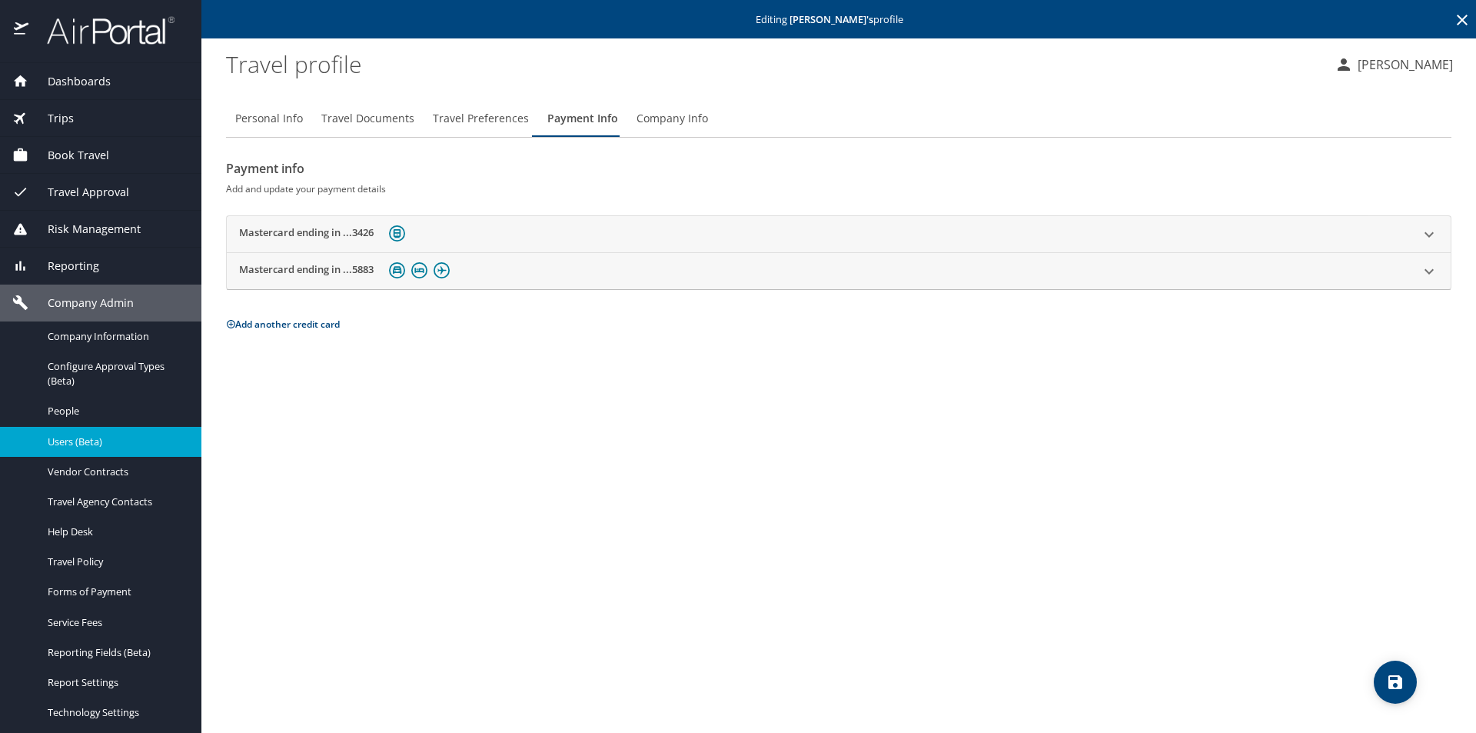
click at [531, 234] on div "Mastercard ending in ...3426" at bounding box center [825, 234] width 1172 height 24
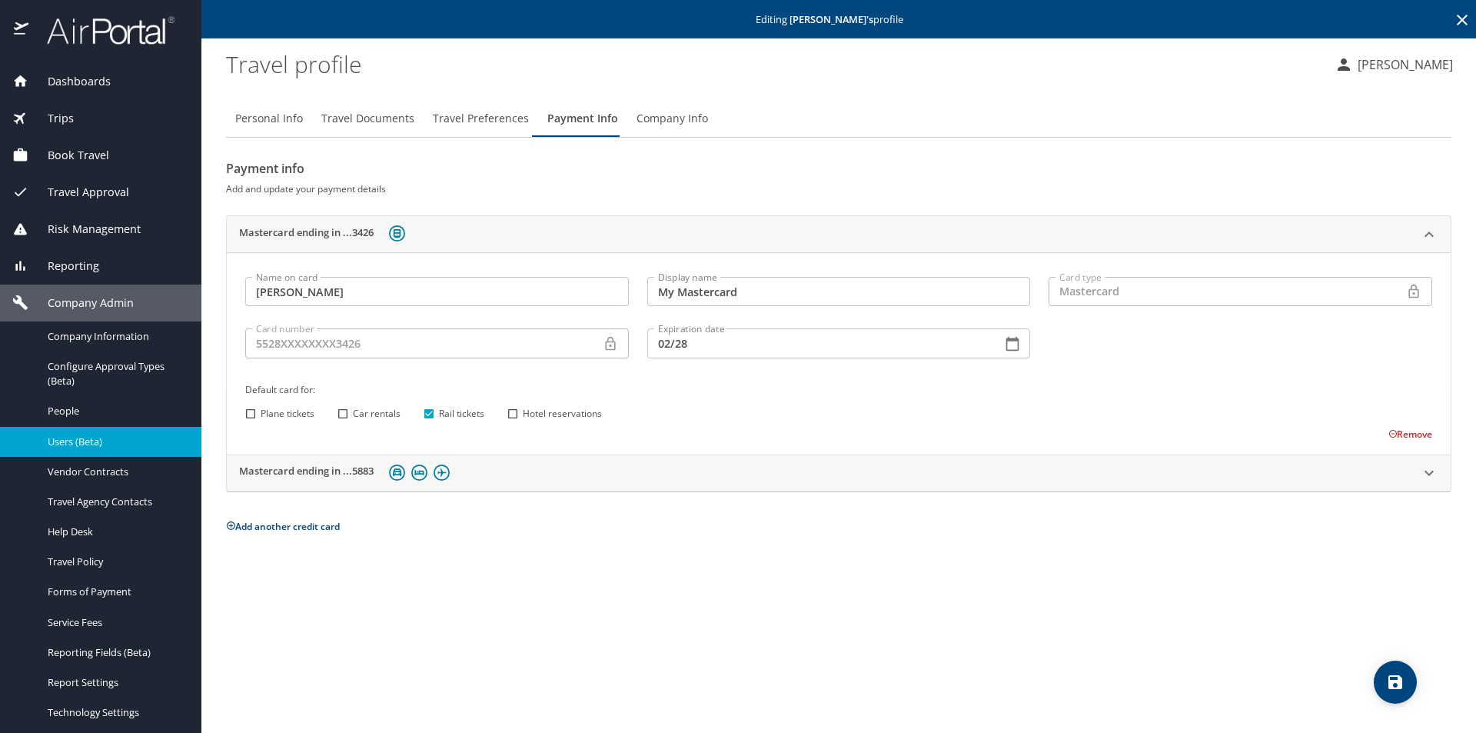
click at [1406, 432] on button "Remove" at bounding box center [1411, 433] width 44 height 13
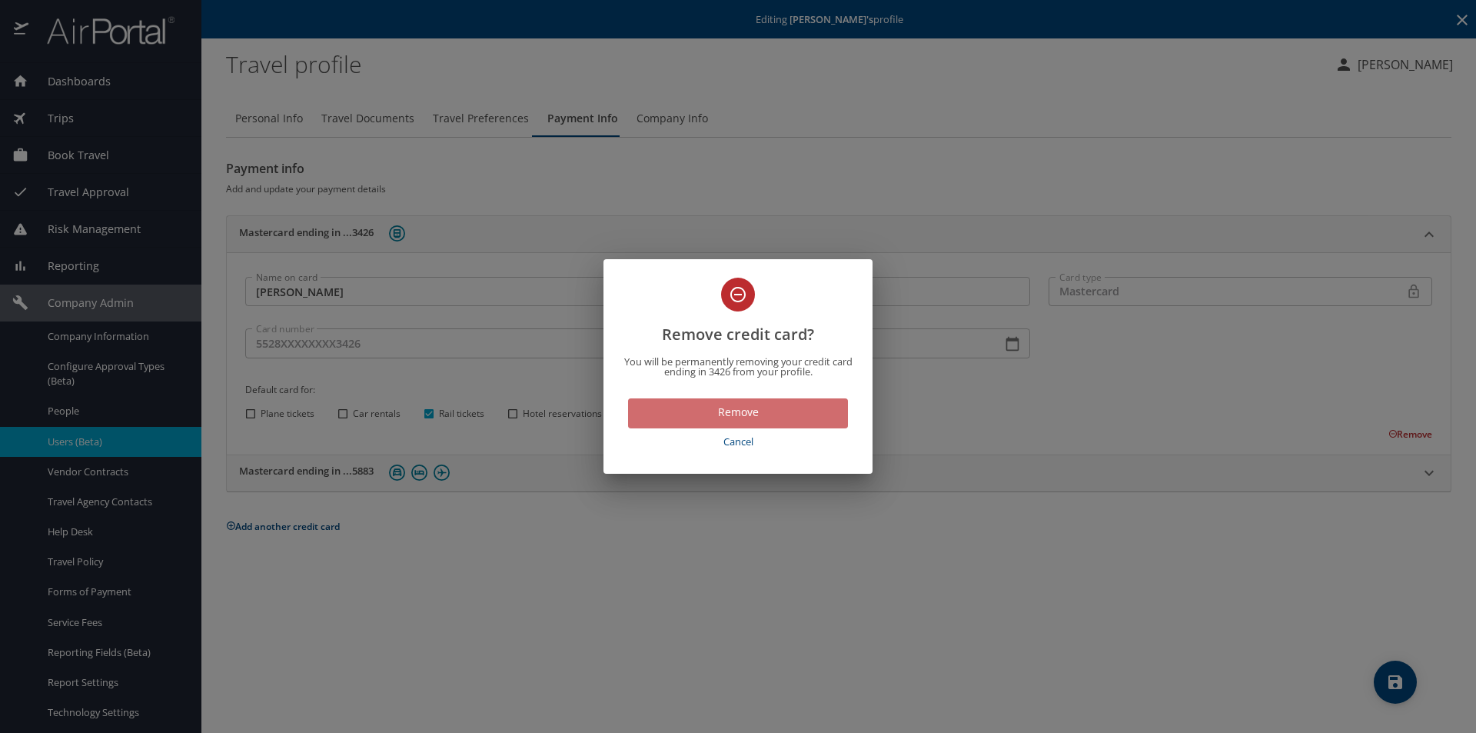
click at [750, 415] on span "Remove" at bounding box center [737, 412] width 195 height 19
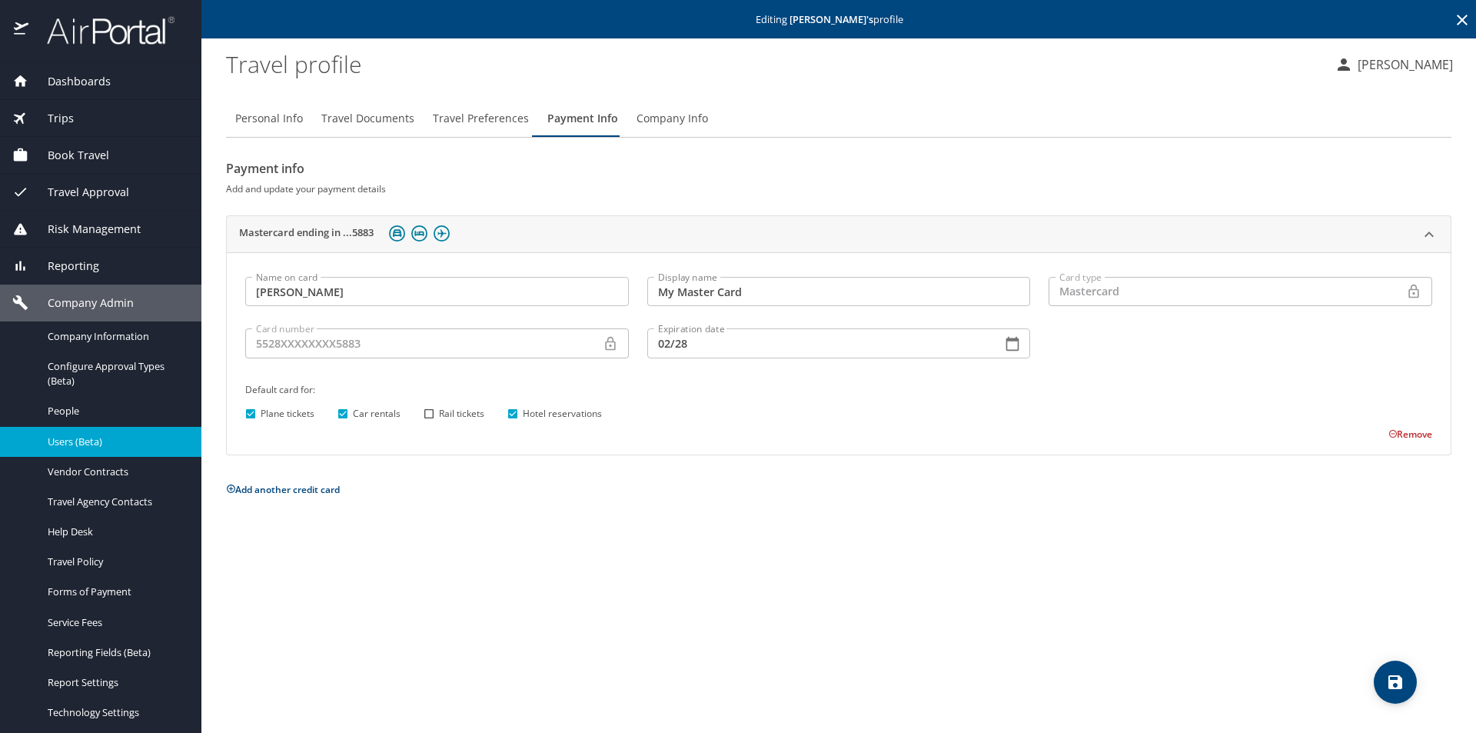
click at [62, 80] on span "Dashboards" at bounding box center [69, 81] width 82 height 17
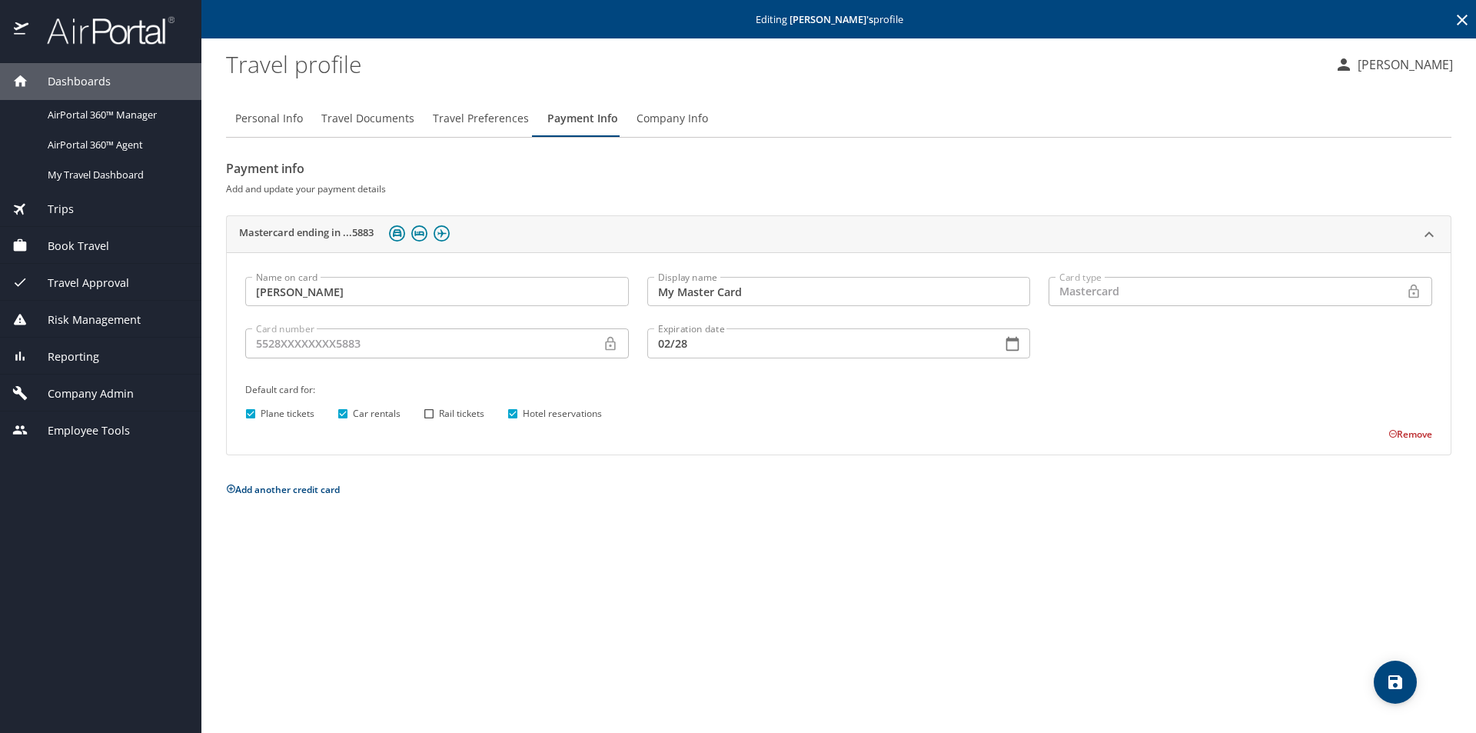
click at [627, 574] on div "Personal Info Travel Documents Travel Preferences Payment Info Company Info Pay…" at bounding box center [839, 410] width 1226 height 645
click at [1409, 678] on span "save" at bounding box center [1395, 682] width 43 height 18
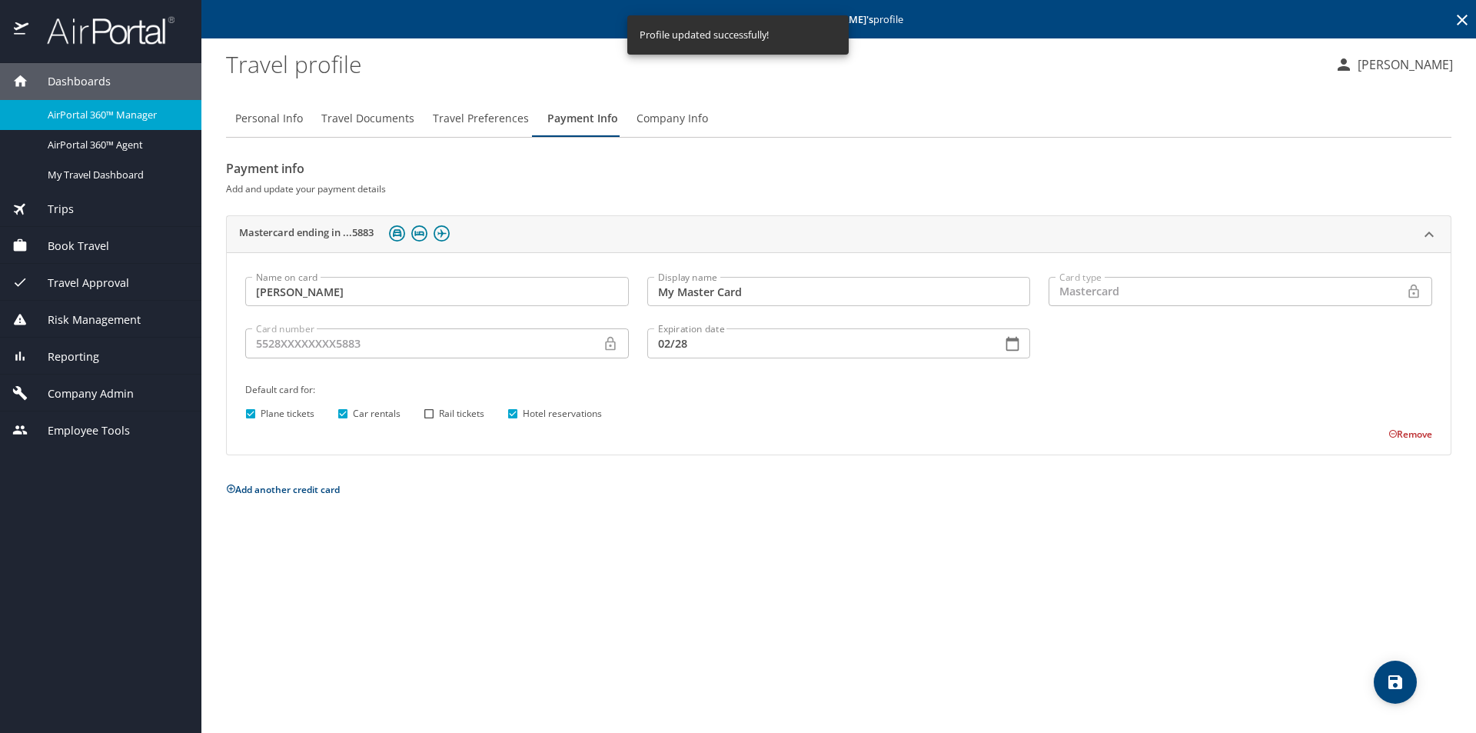
click at [118, 111] on span "AirPortal 360™ Manager" at bounding box center [115, 115] width 135 height 15
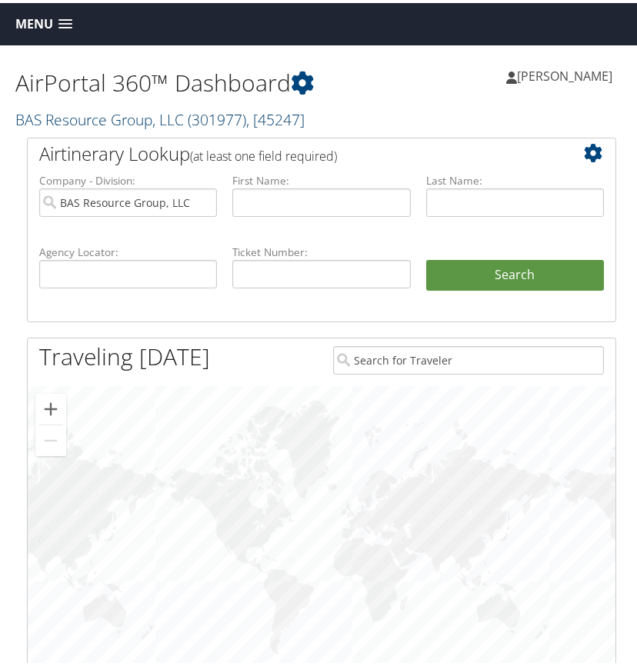
click at [136, 118] on link "BAS Resource Group, LLC ( 301977 ) , [ 45247 ]" at bounding box center [159, 116] width 289 height 21
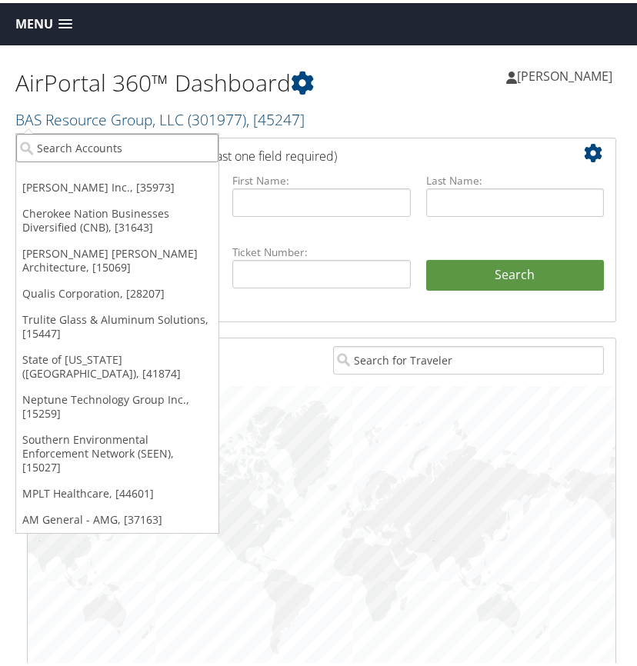
click at [97, 146] on input "search" at bounding box center [117, 145] width 202 height 28
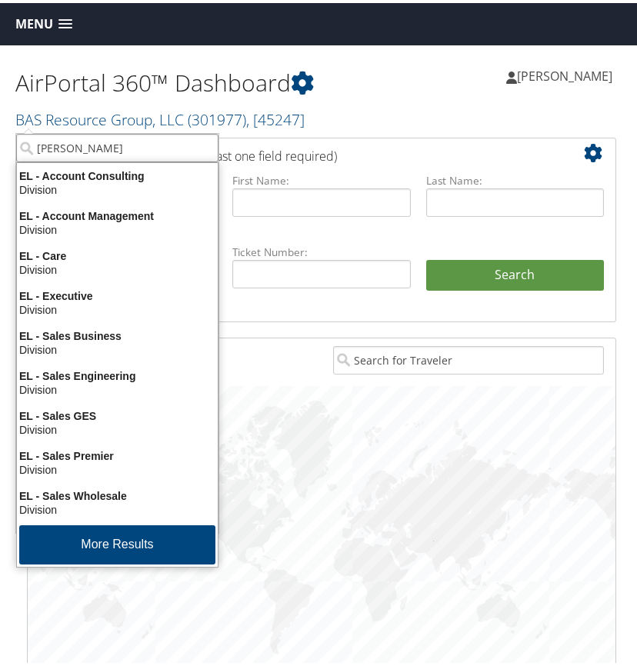
type input "elior"
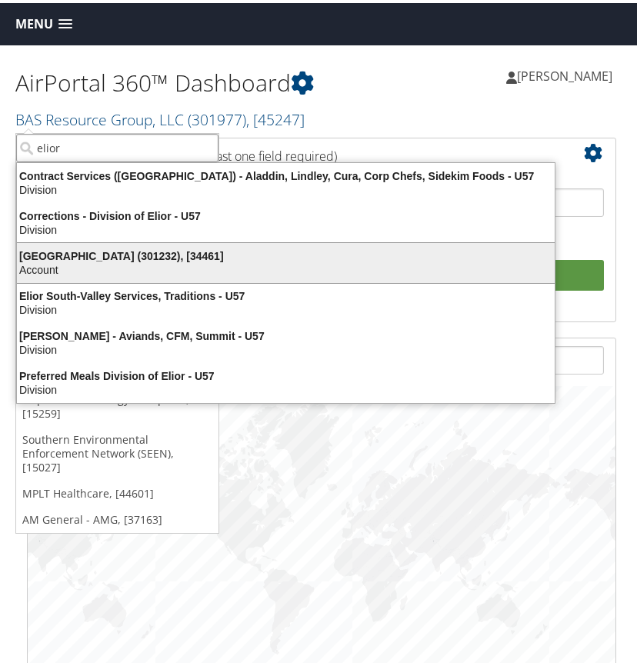
click at [101, 254] on div "Elior North America (301232), [34461]" at bounding box center [286, 253] width 556 height 14
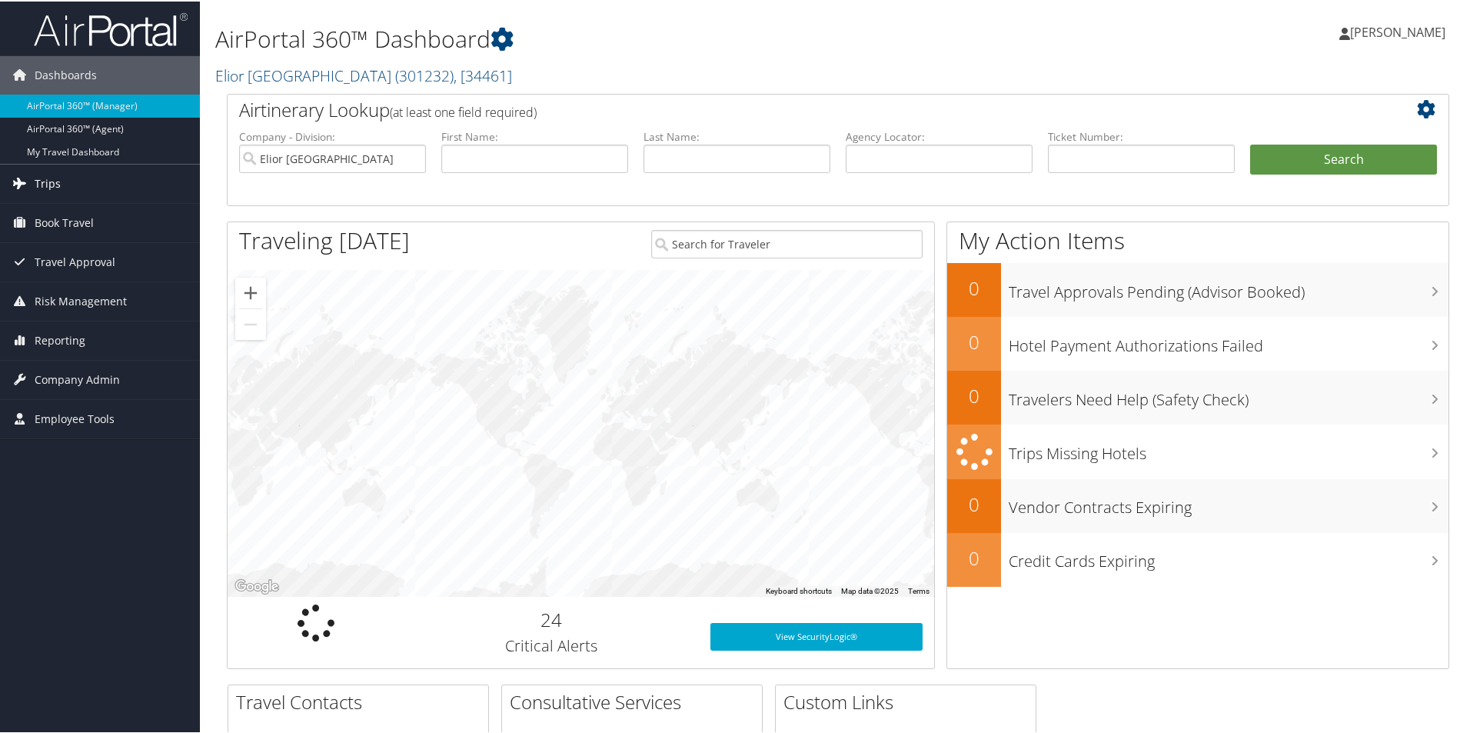
click at [58, 180] on span "Trips" at bounding box center [48, 182] width 26 height 38
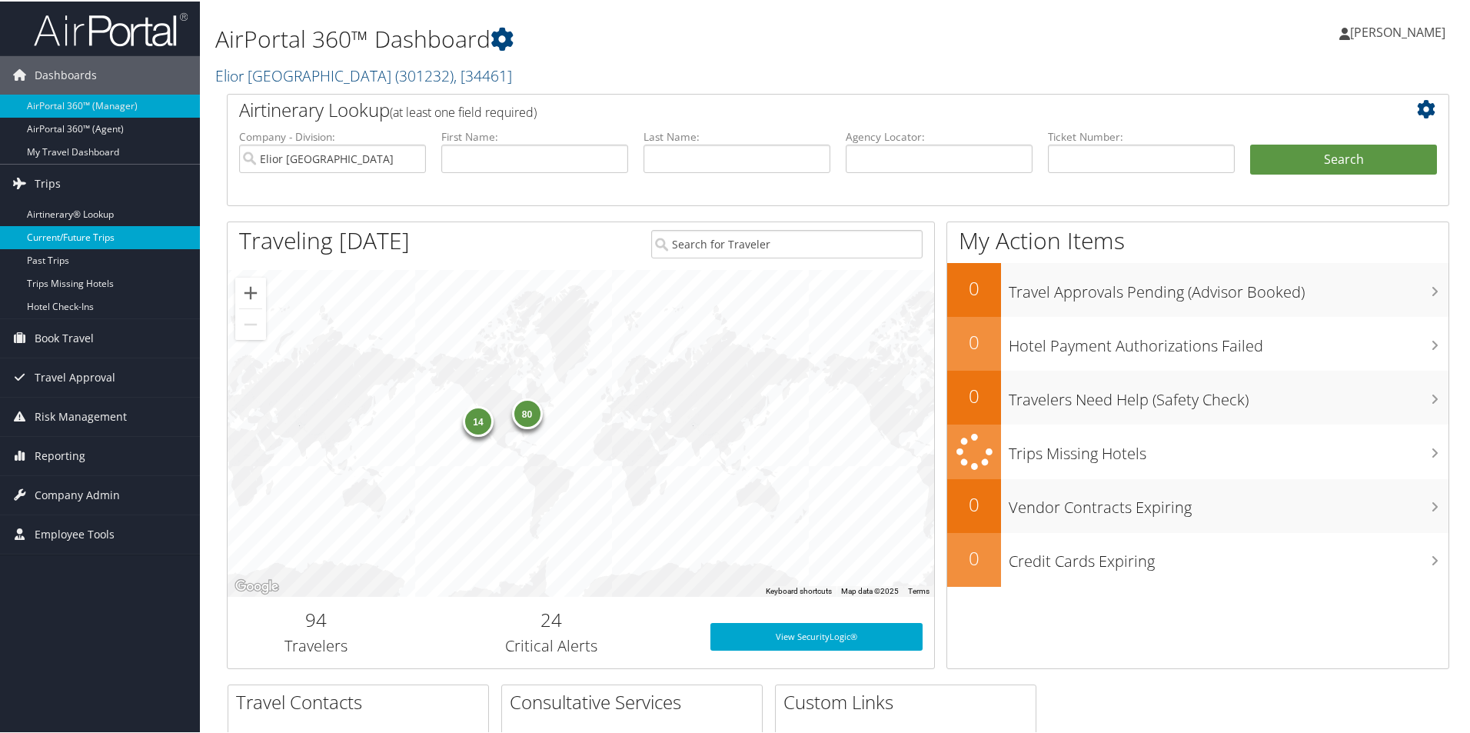
click at [87, 235] on link "Current/Future Trips" at bounding box center [100, 236] width 200 height 23
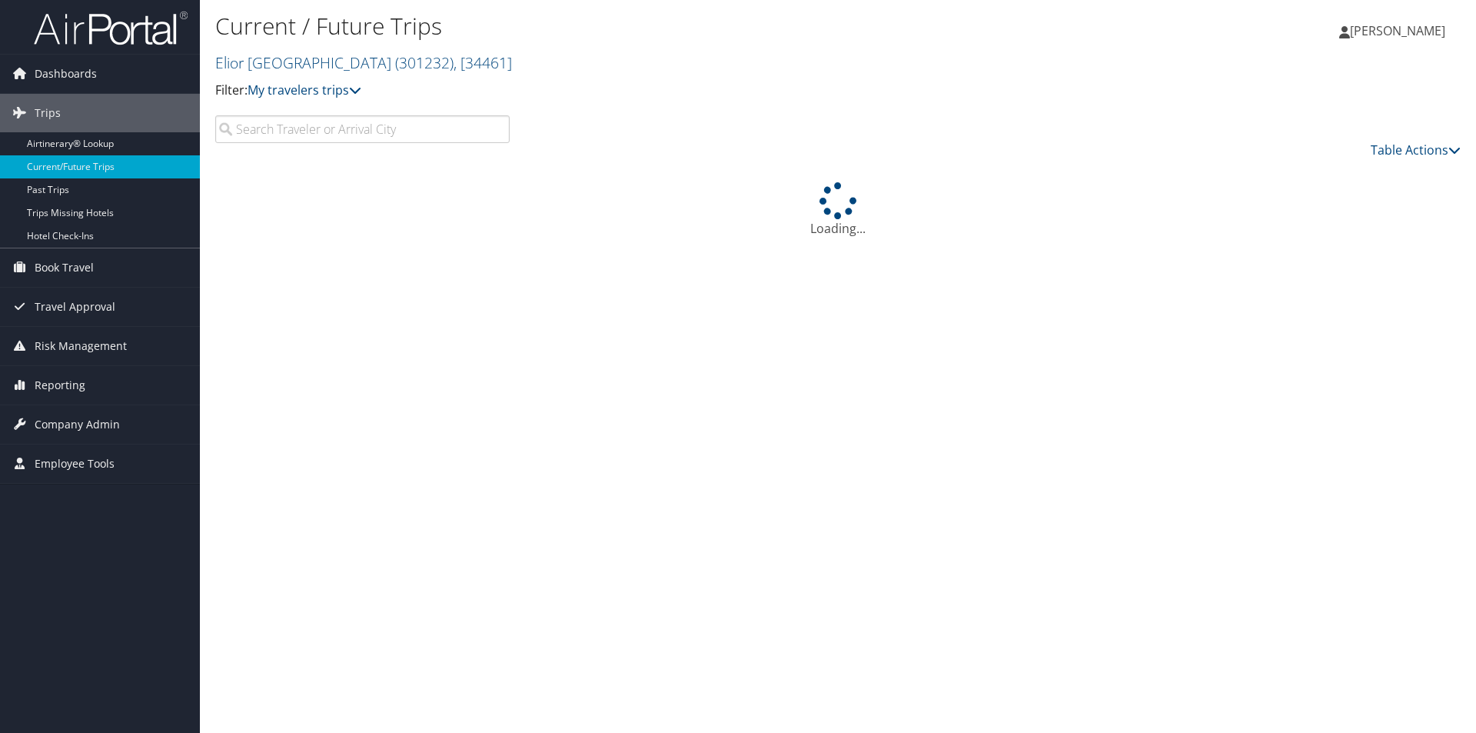
click at [279, 132] on input "search" at bounding box center [362, 129] width 294 height 28
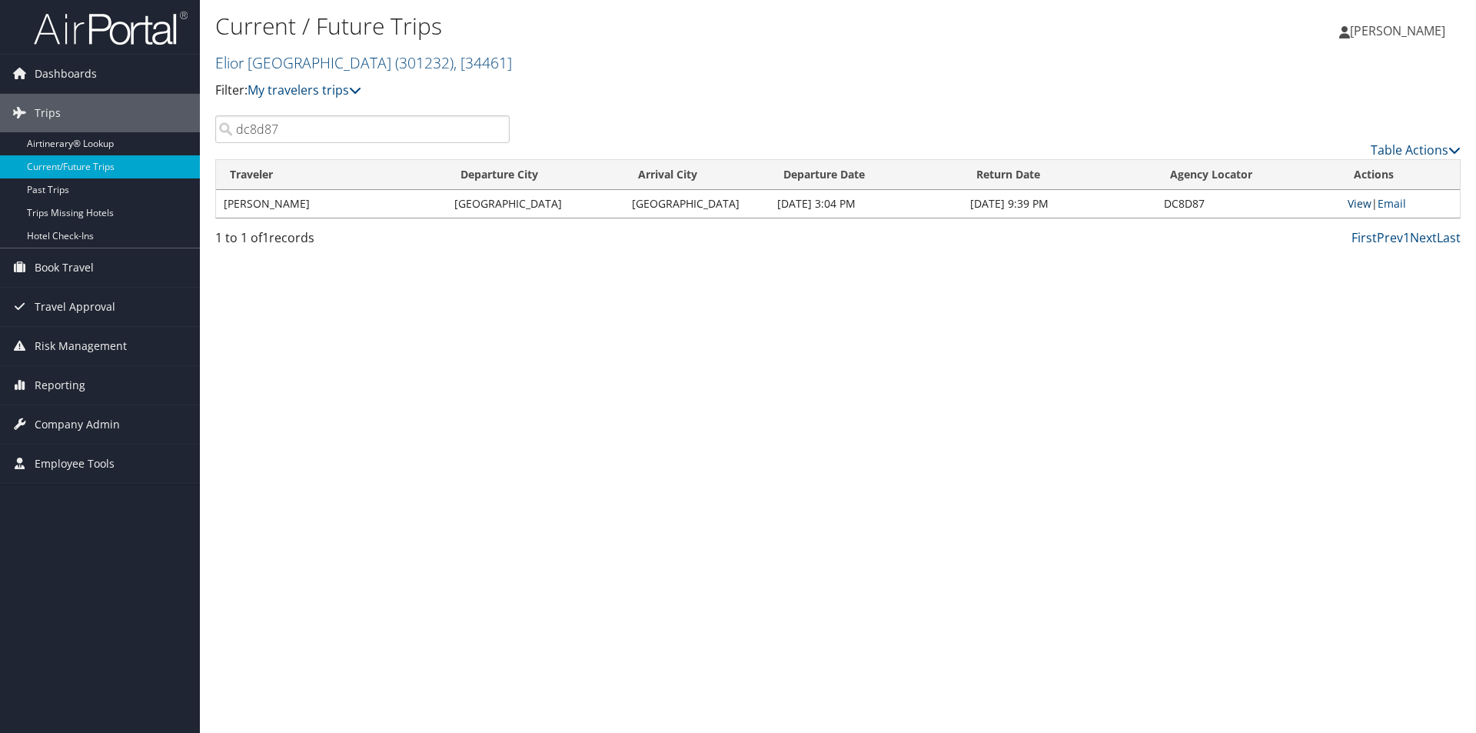
type input "dc8d87"
click at [1353, 203] on link "View" at bounding box center [1360, 203] width 24 height 15
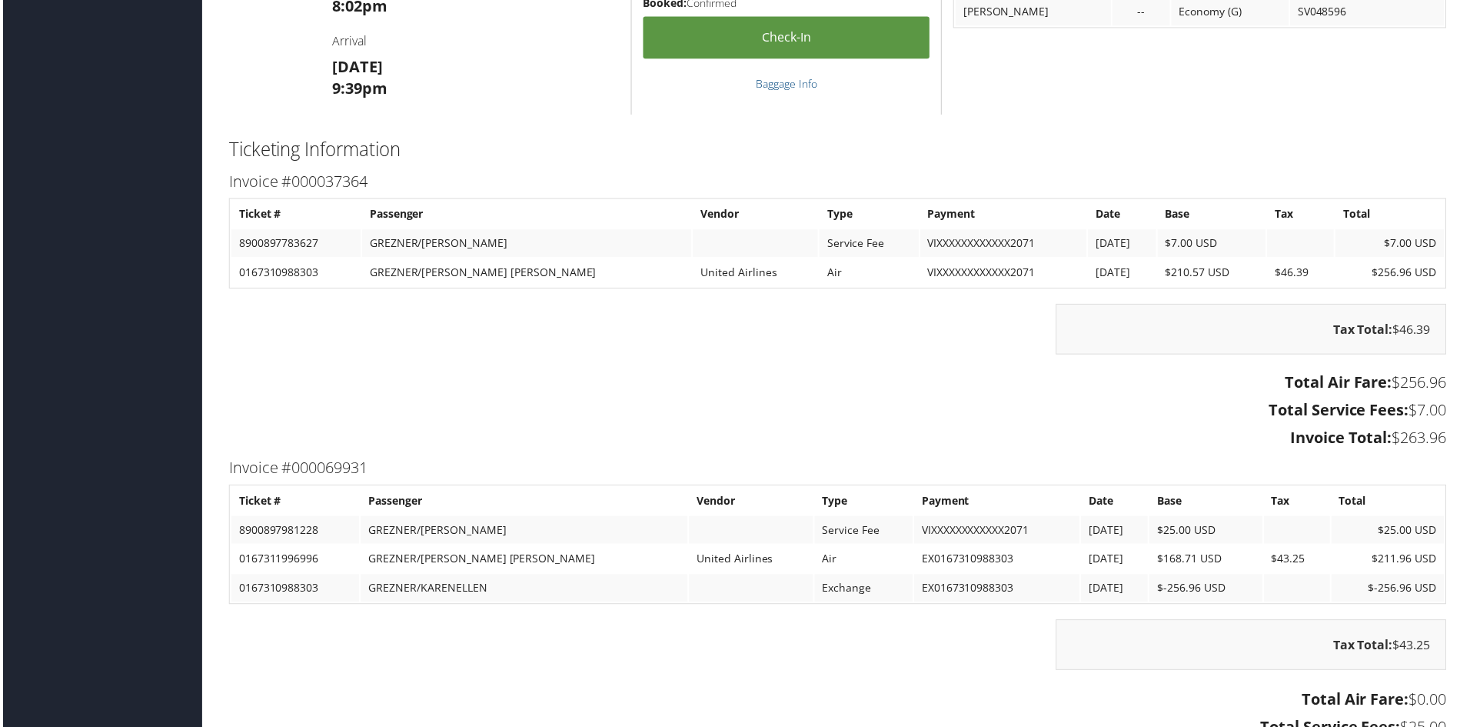
scroll to position [1153, 0]
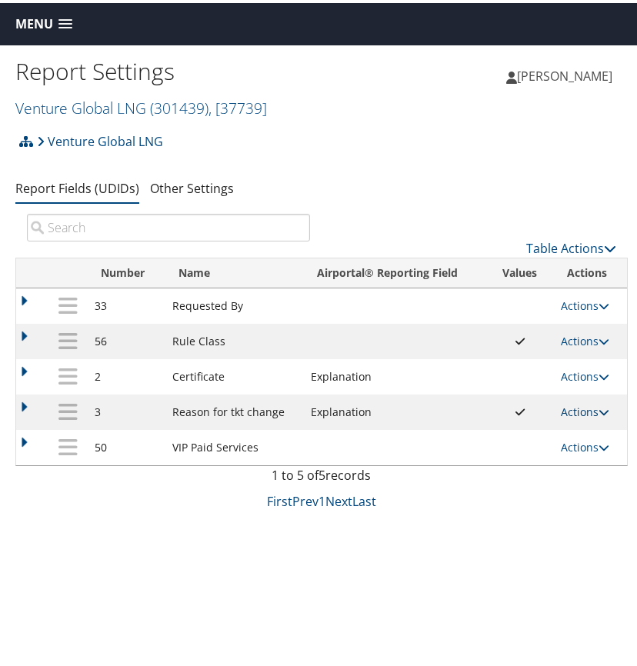
click at [599, 411] on icon at bounding box center [604, 409] width 11 height 11
click at [413, 412] on td "Explanation" at bounding box center [394, 408] width 183 height 35
